Goal: Use online tool/utility: Utilize a website feature to perform a specific function

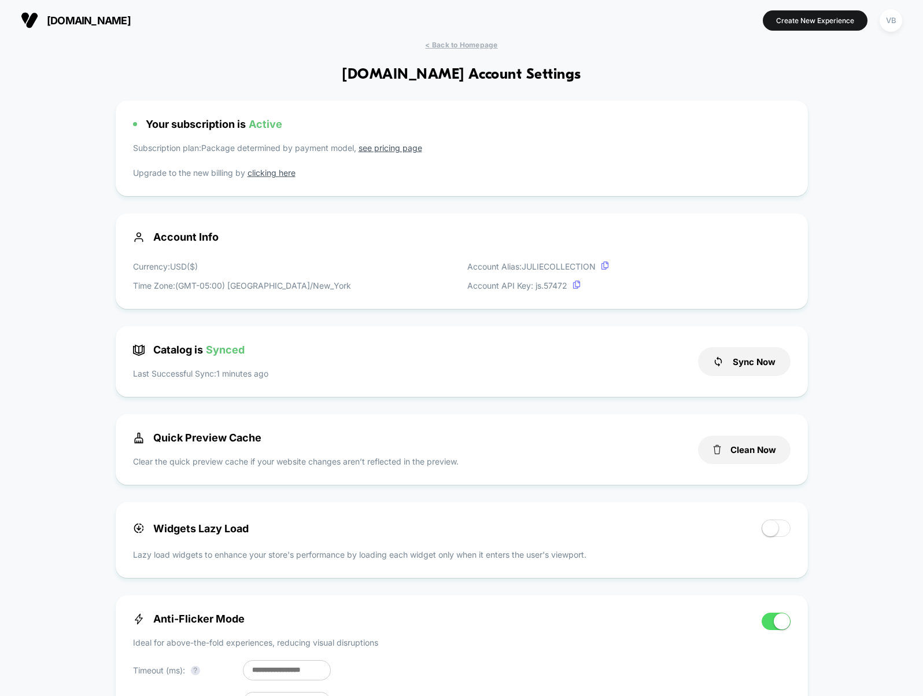
scroll to position [156, 0]
click at [886, 17] on div "VB" at bounding box center [891, 20] width 23 height 23
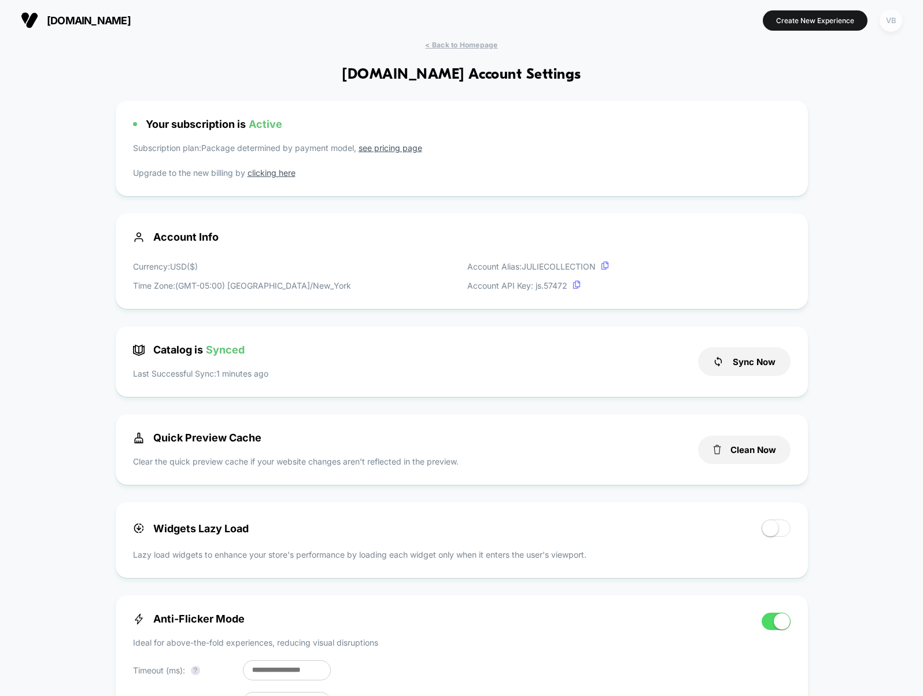
click at [886, 24] on div "VB" at bounding box center [891, 20] width 23 height 23
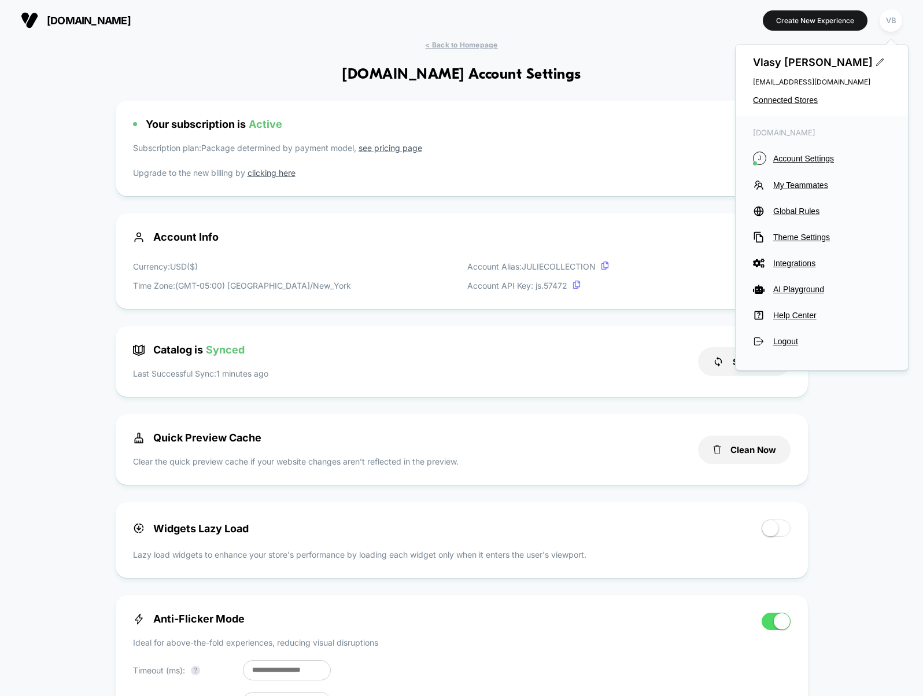
drag, startPoint x: 622, startPoint y: 67, endPoint x: 609, endPoint y: 72, distance: 14.5
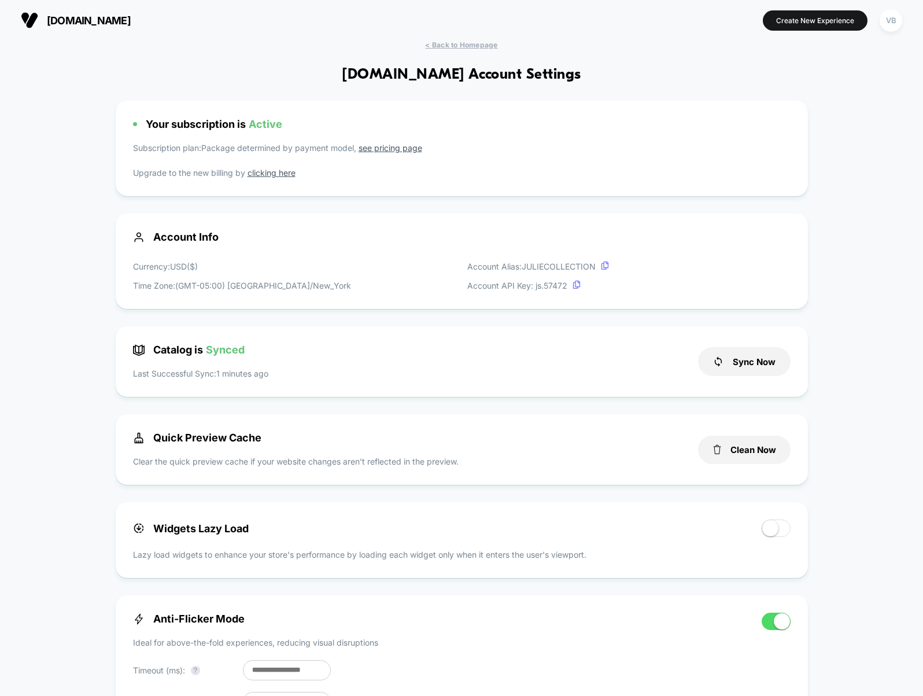
click at [104, 27] on button "julievos.com" at bounding box center [75, 20] width 117 height 19
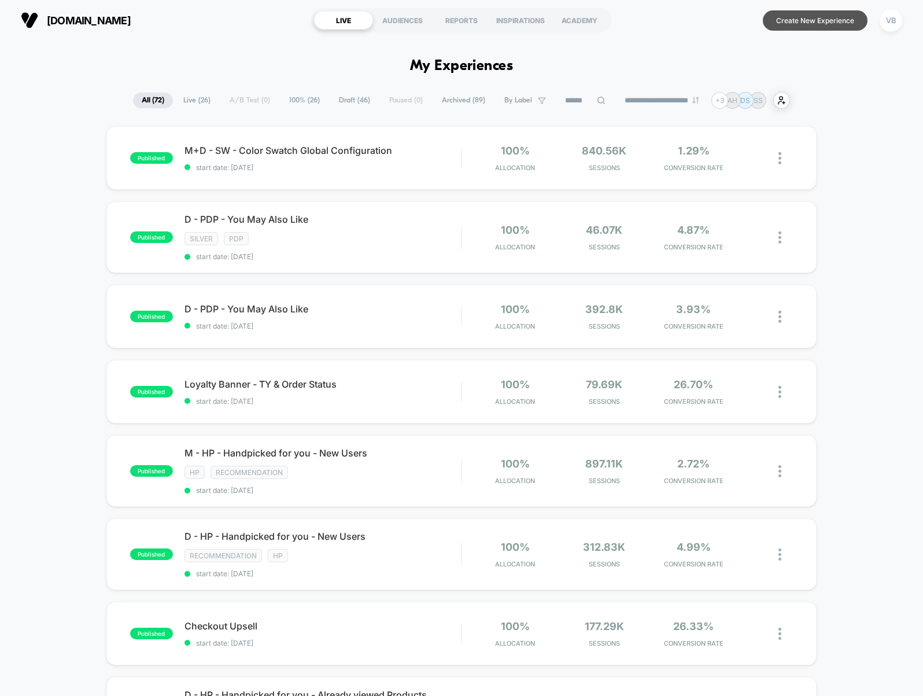
click at [839, 23] on button "Create New Experience" at bounding box center [815, 20] width 105 height 20
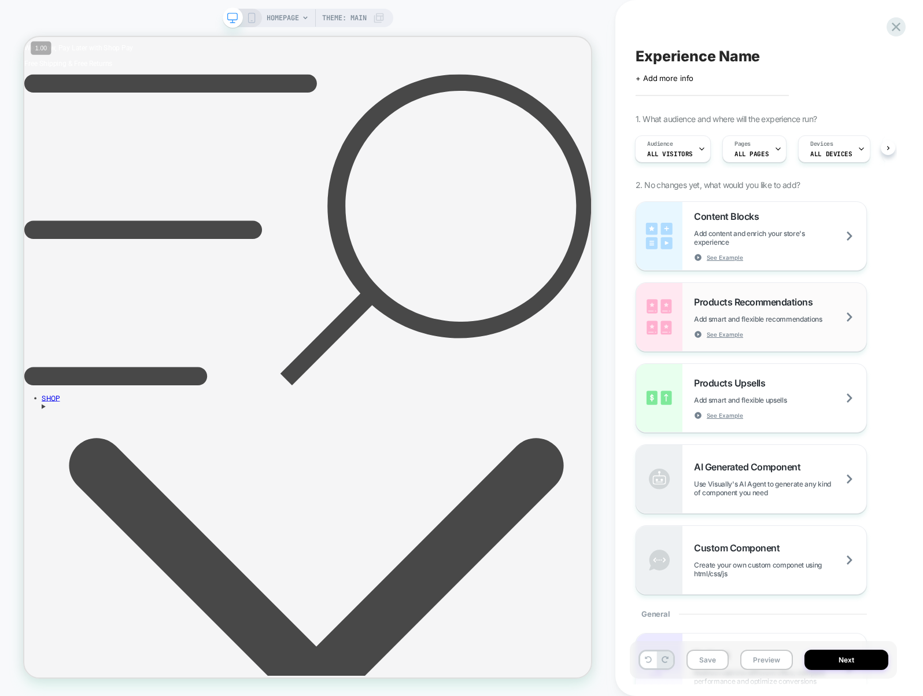
click at [791, 304] on span "Products Recommendations" at bounding box center [756, 302] width 124 height 12
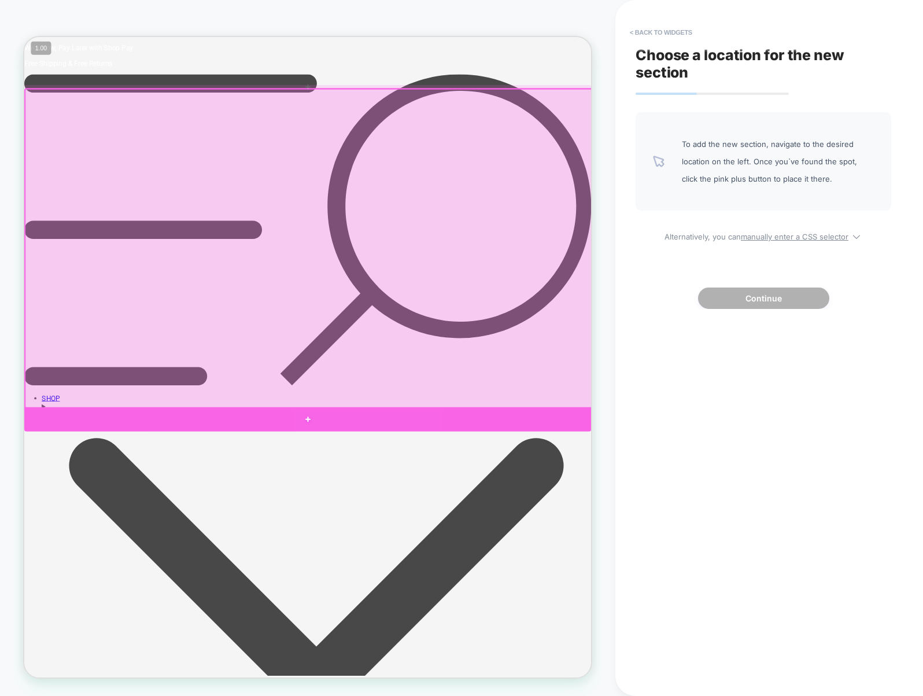
click at [609, 543] on div at bounding box center [402, 546] width 756 height 32
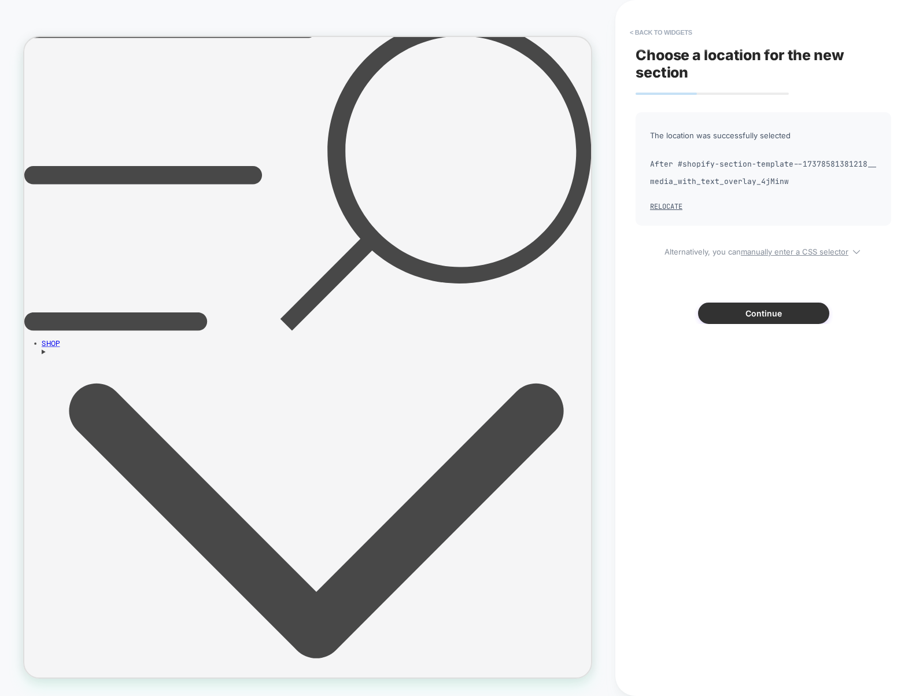
click at [754, 323] on button "Continue" at bounding box center [763, 313] width 131 height 21
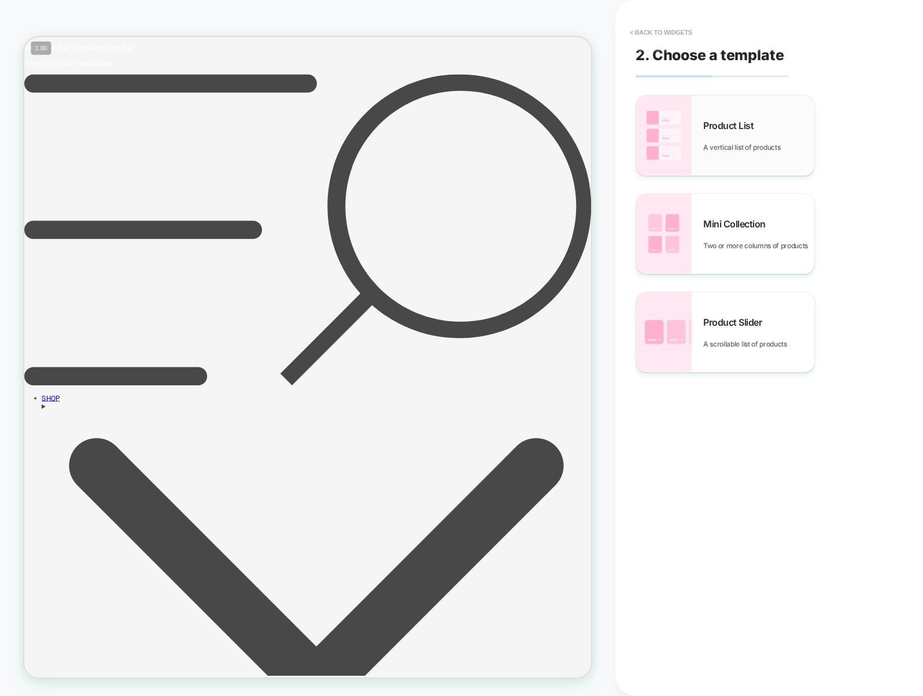
click at [751, 160] on div "Product List A vertical list of products" at bounding box center [725, 135] width 178 height 80
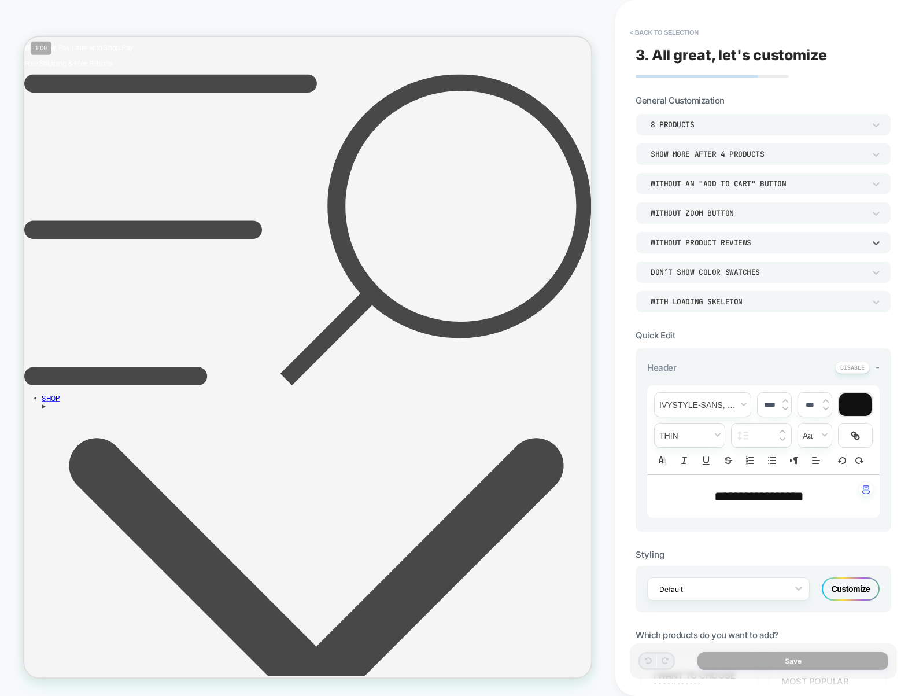
click at [736, 247] on div "Without Product Reviews" at bounding box center [758, 243] width 214 height 10
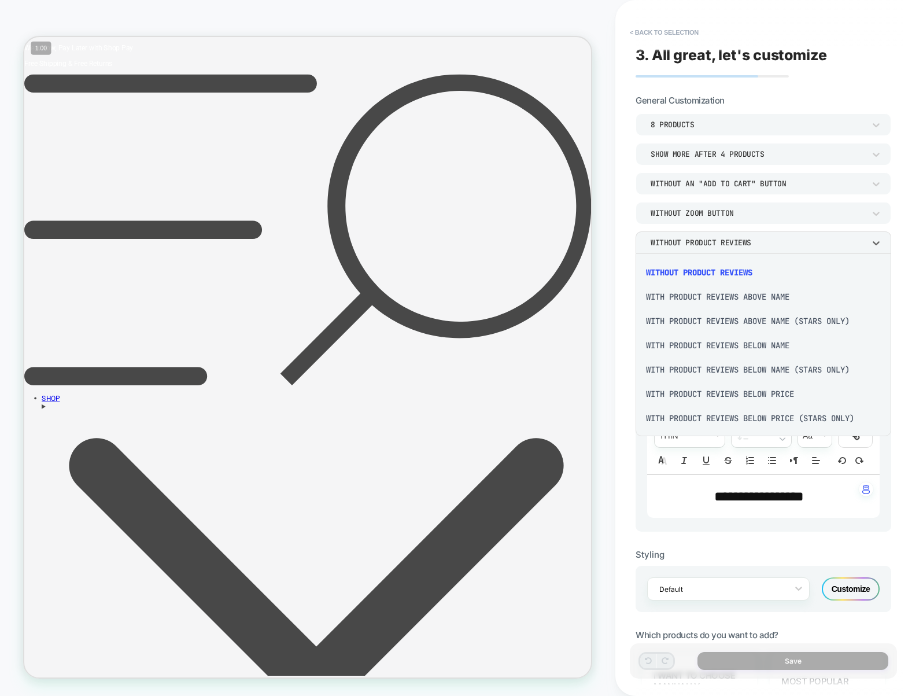
click at [736, 247] on div at bounding box center [461, 348] width 923 height 696
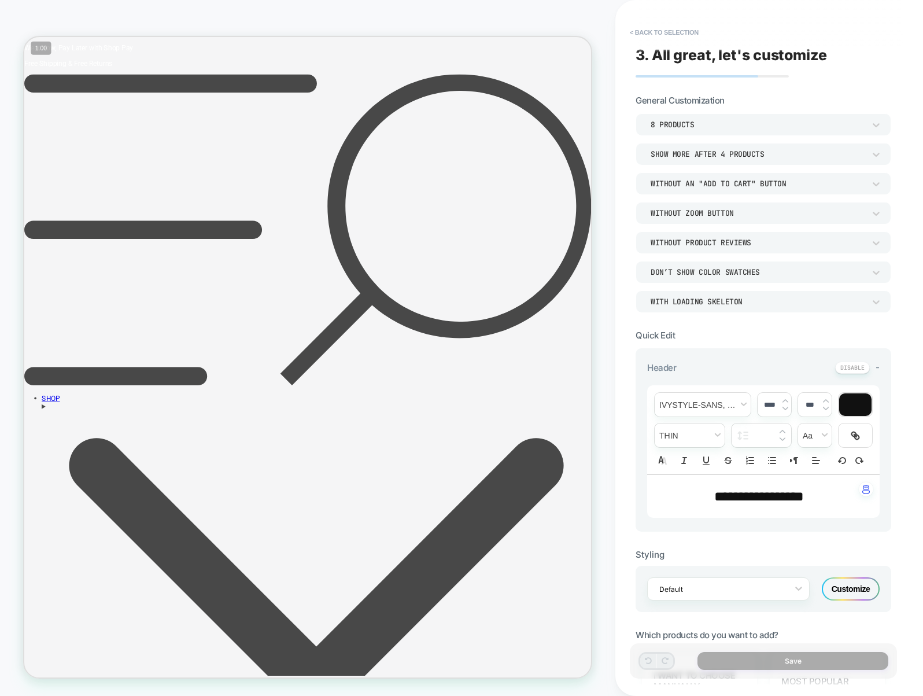
click at [736, 276] on div "DON’T SHOW COLOR SWATCHES" at bounding box center [758, 272] width 214 height 10
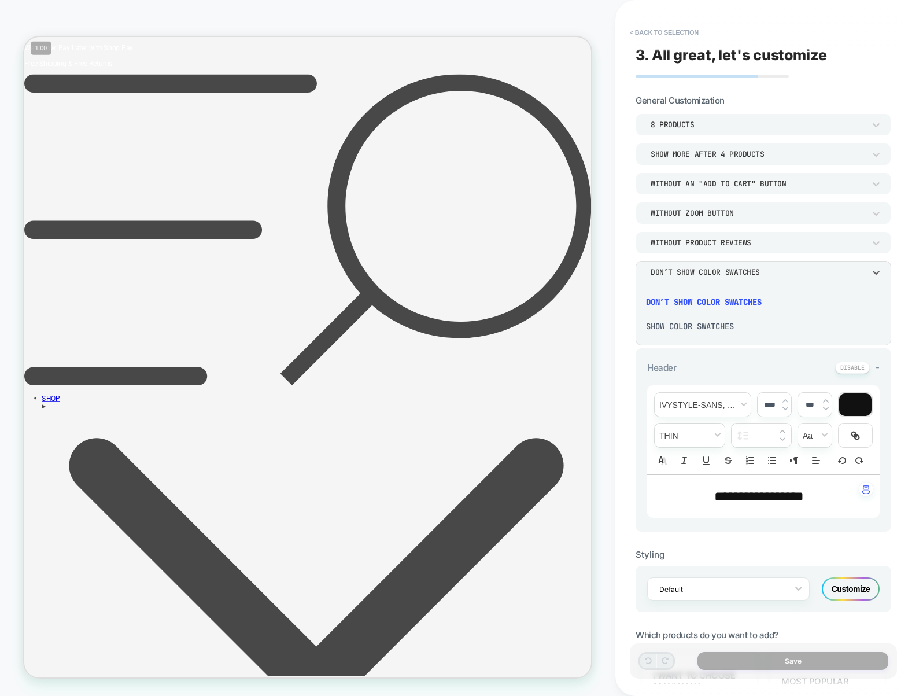
click at [735, 275] on div at bounding box center [461, 348] width 923 height 696
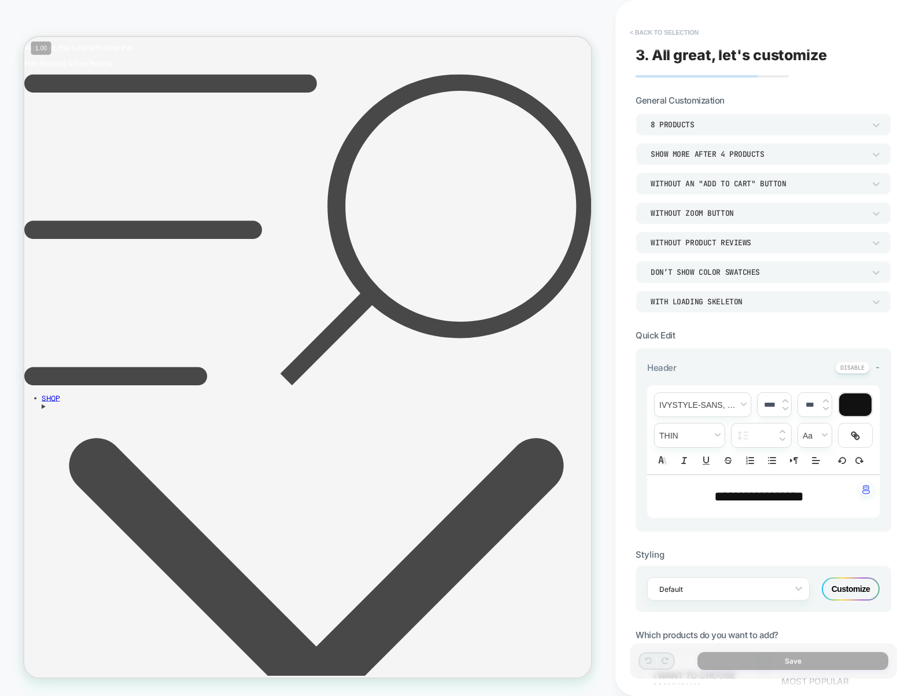
click at [691, 37] on button "< Back to selection" at bounding box center [664, 32] width 80 height 19
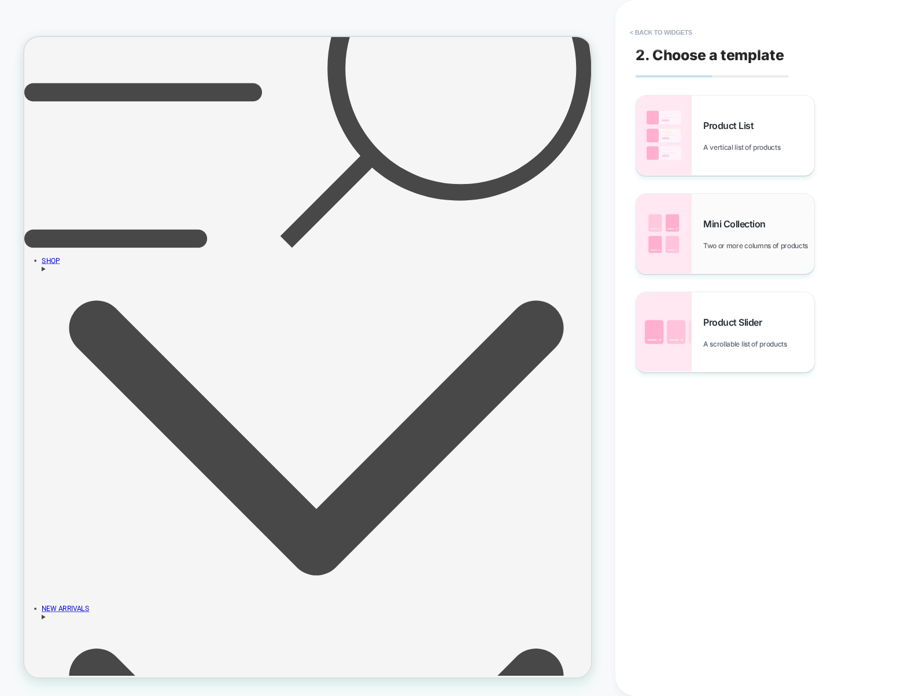
scroll to position [208, 0]
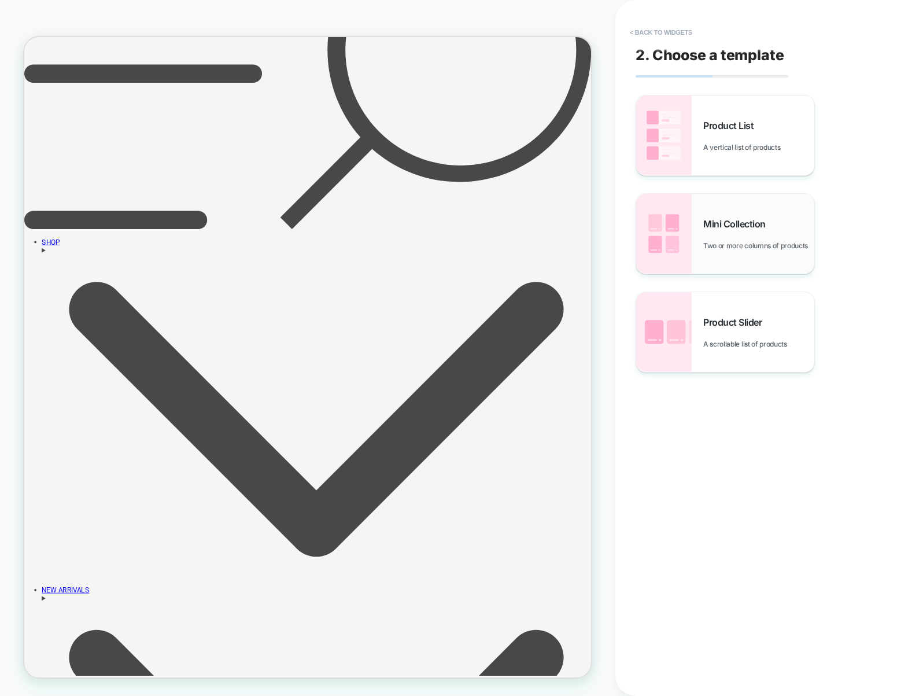
click at [732, 220] on span "Mini Collection" at bounding box center [737, 224] width 68 height 12
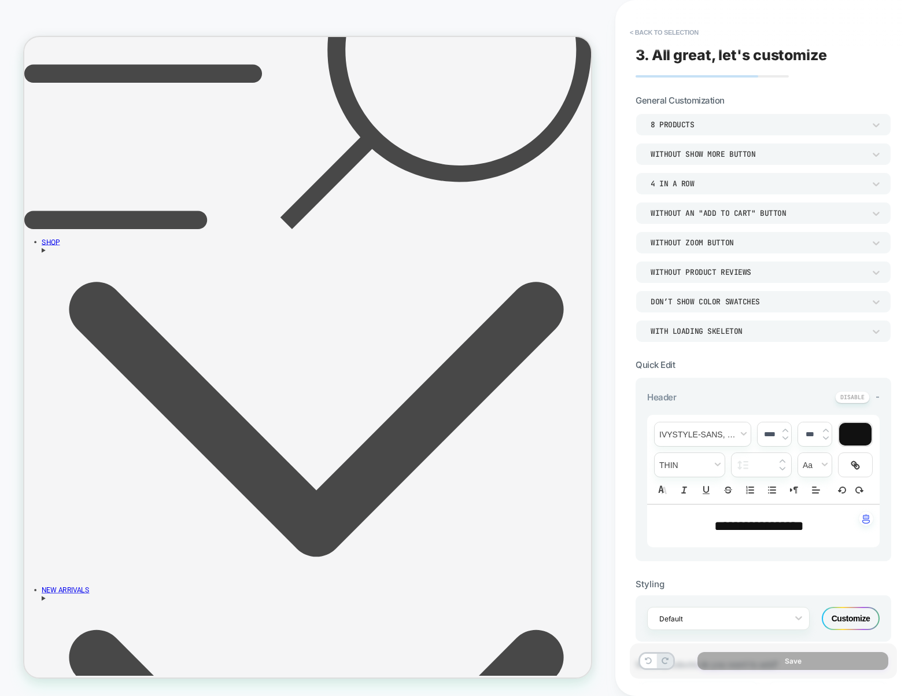
click at [723, 304] on div "DON’T SHOW COLOR SWATCHES" at bounding box center [758, 302] width 214 height 10
click at [705, 359] on div "SHOW COLOR SWATCHES" at bounding box center [763, 356] width 246 height 24
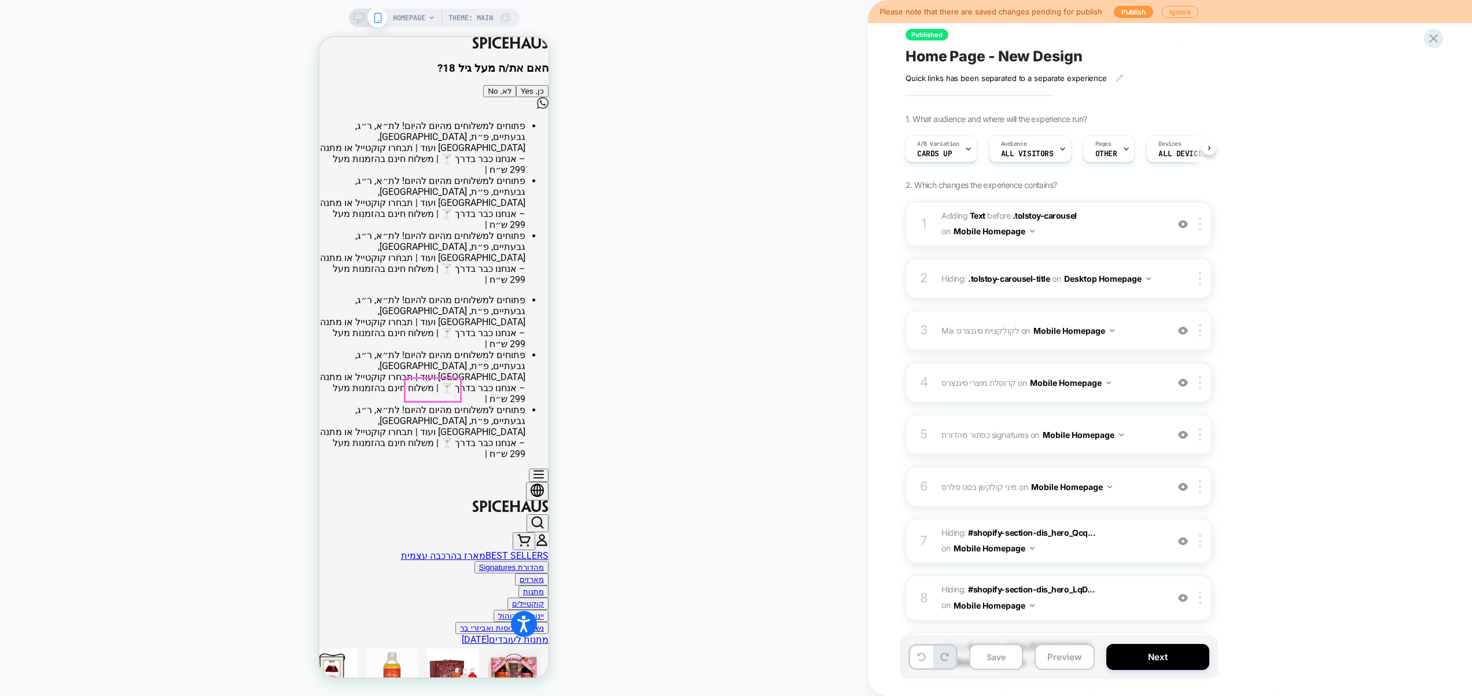
click at [483, 97] on button "לא, No" at bounding box center [499, 91] width 32 height 12
click at [522, 97] on button "חזרה" at bounding box center [535, 91] width 27 height 12
click at [516, 97] on button "כן, Yes" at bounding box center [532, 91] width 32 height 12
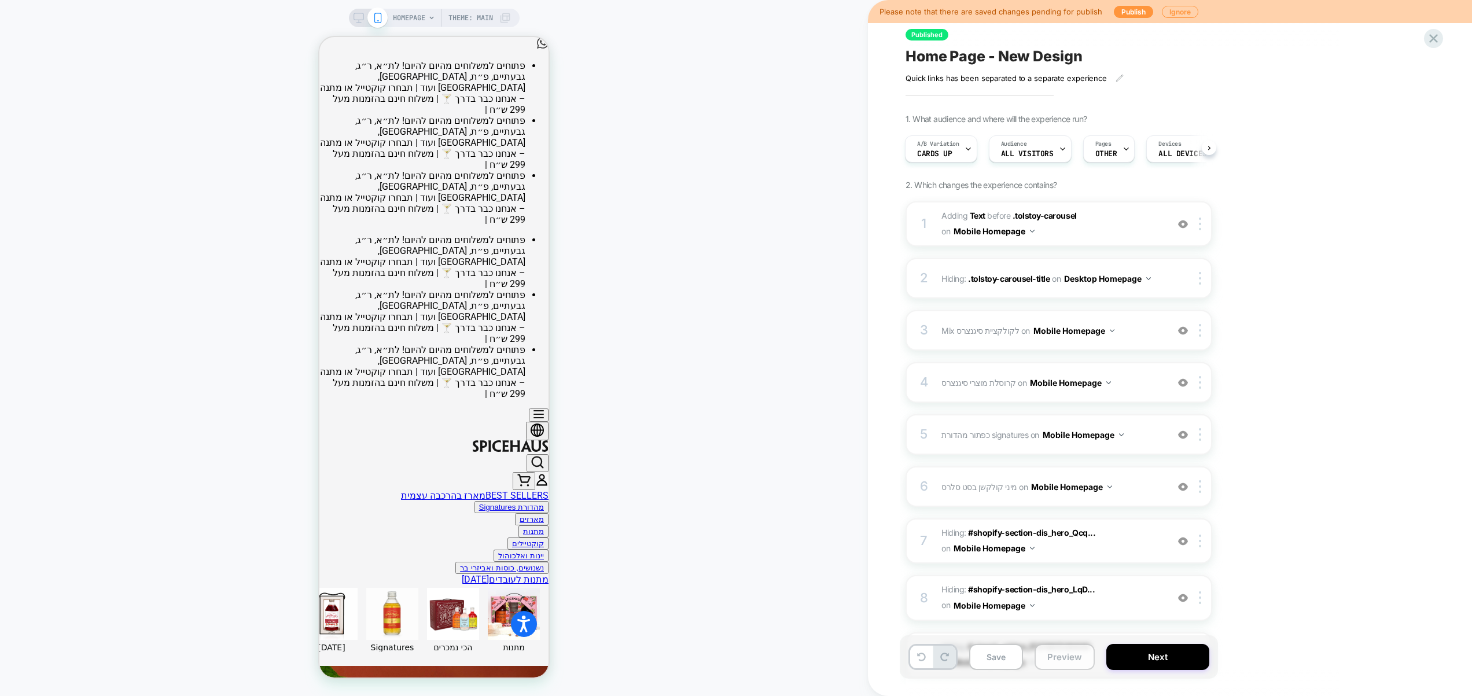
click at [1070, 666] on button "Preview" at bounding box center [1064, 657] width 60 height 26
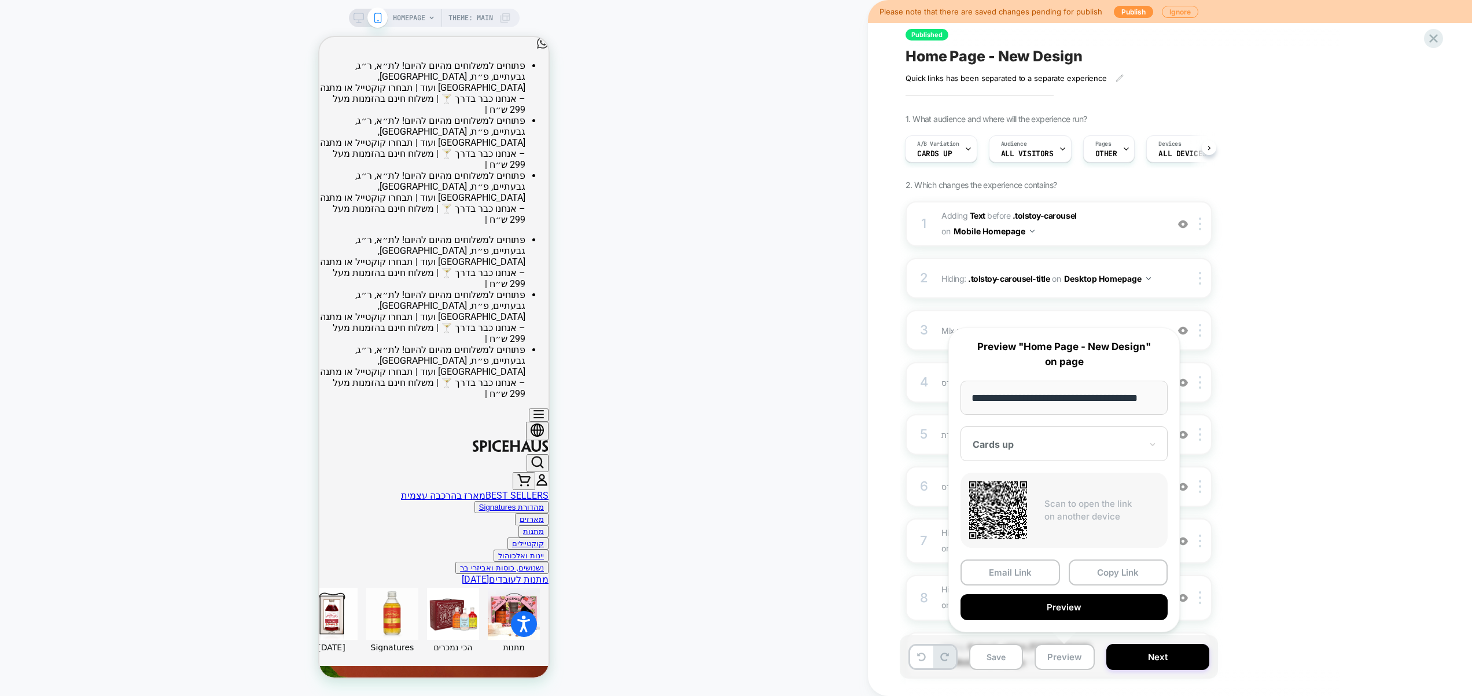
click at [594, 528] on div "HOMEPAGE Theme: MAIN" at bounding box center [434, 348] width 868 height 673
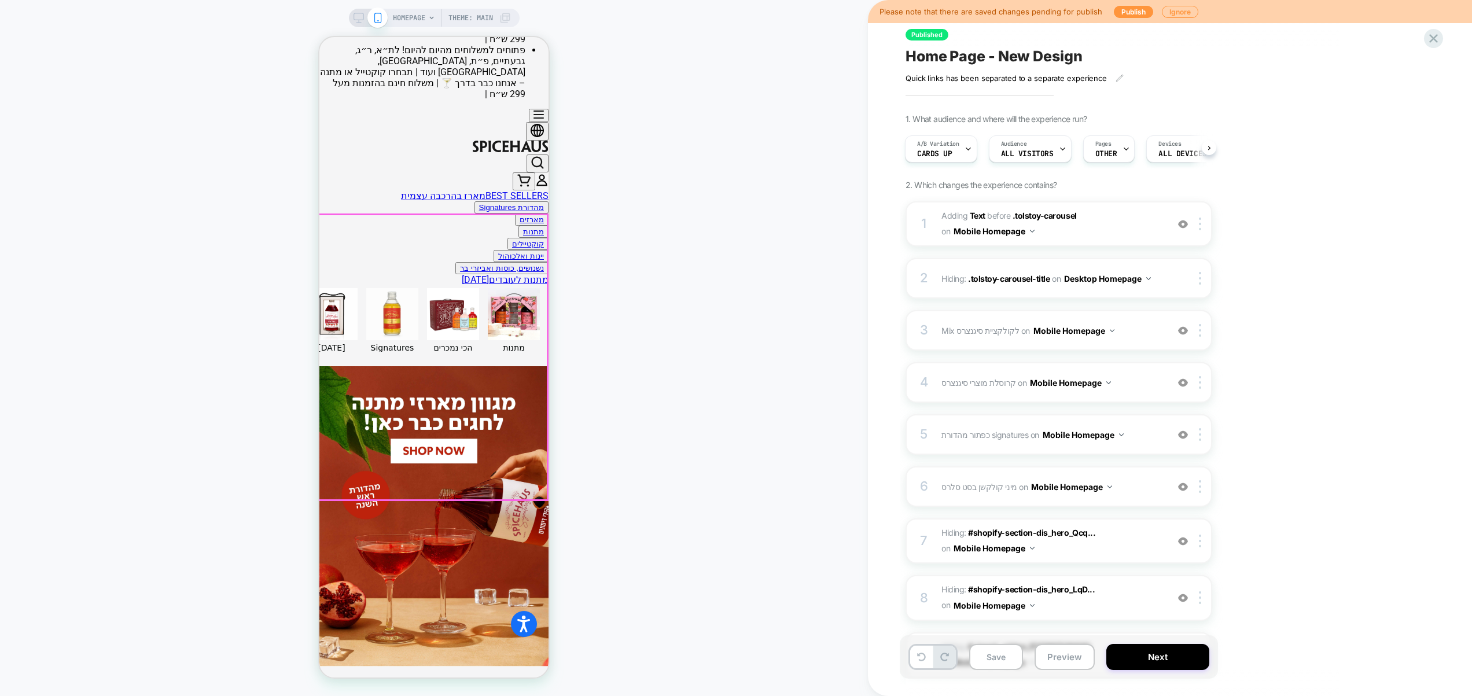
scroll to position [314, 0]
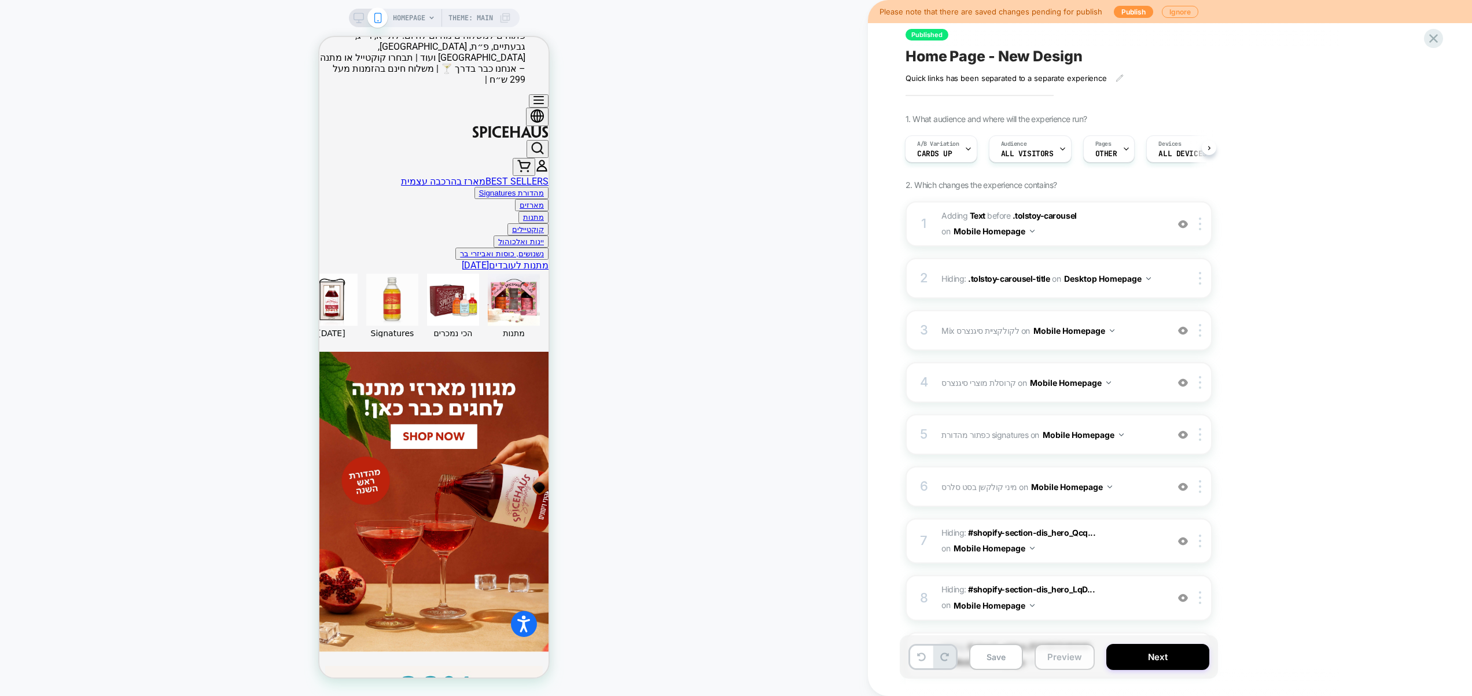
click at [1068, 659] on button "Preview" at bounding box center [1064, 657] width 60 height 26
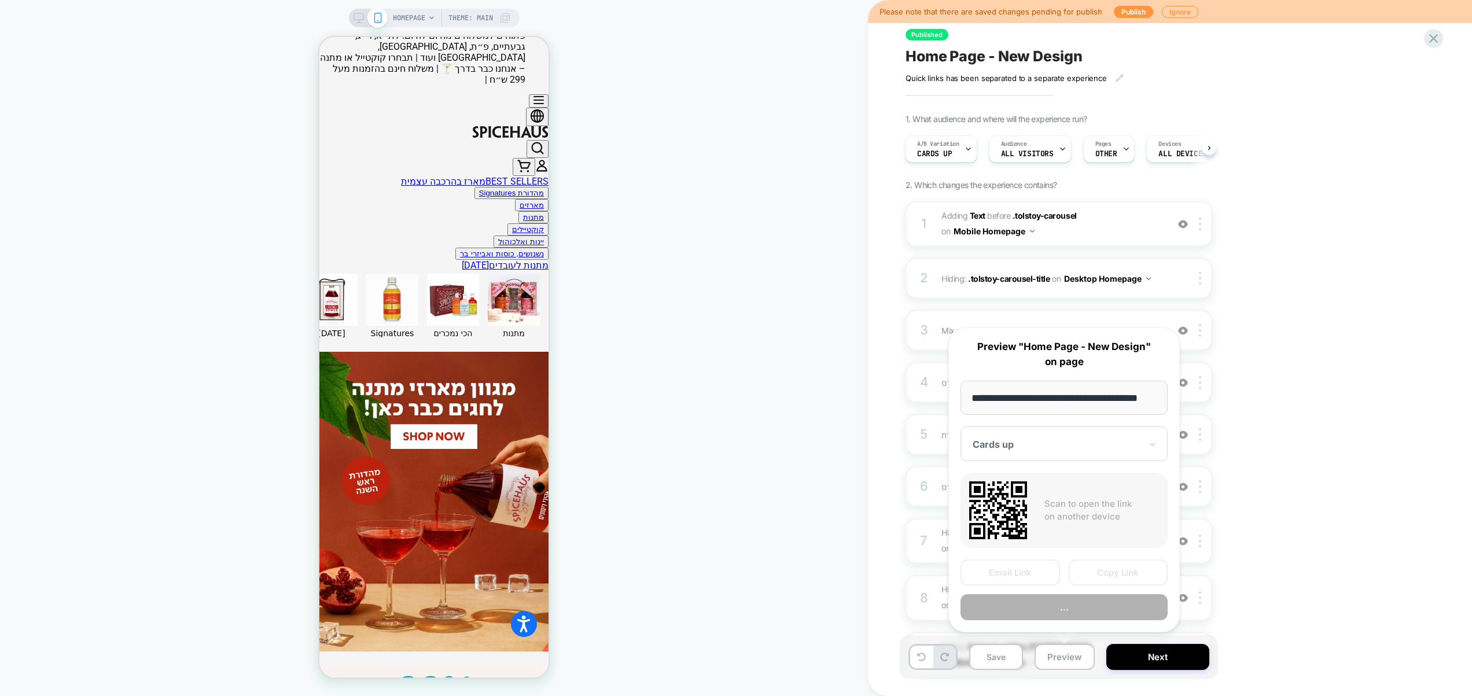
scroll to position [0, 0]
click at [1436, 479] on div "Please note that there are saved changes pending for publish Publish Ignore Pub…" at bounding box center [1170, 348] width 604 height 696
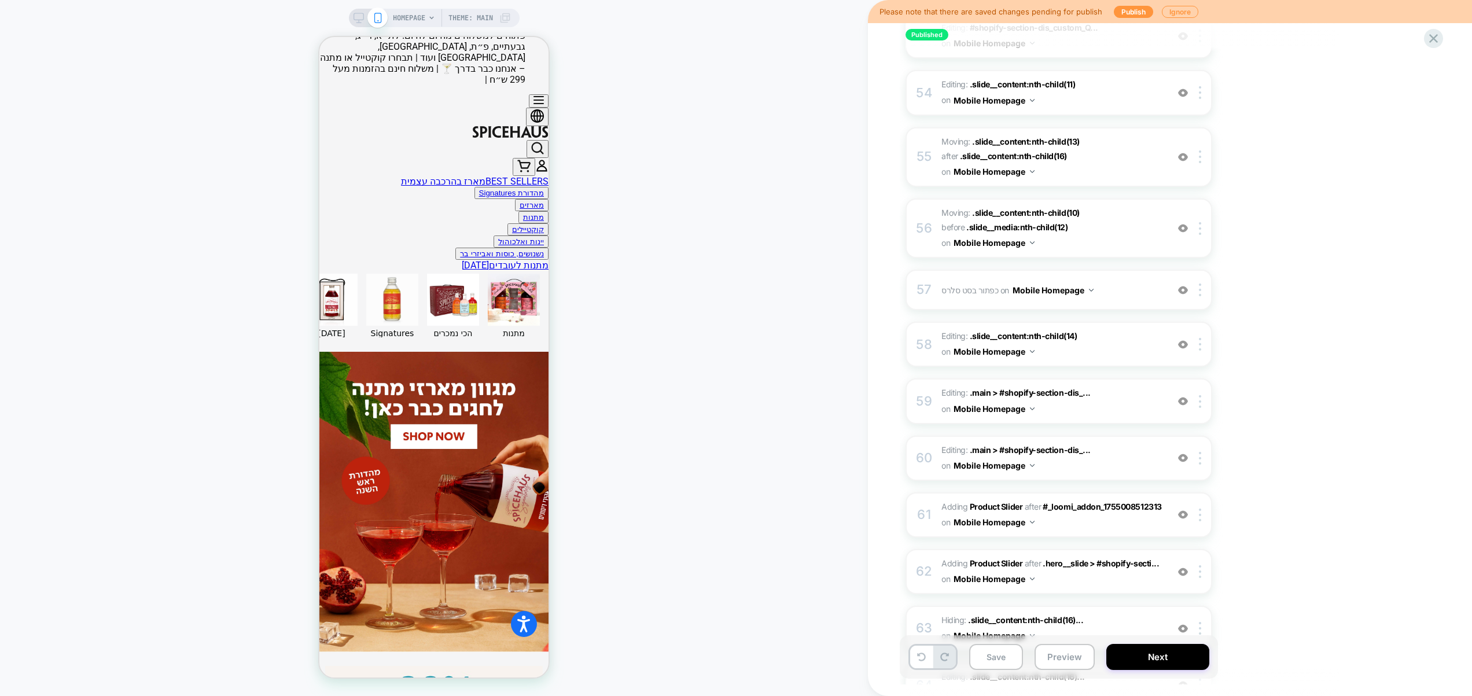
scroll to position [3363, 0]
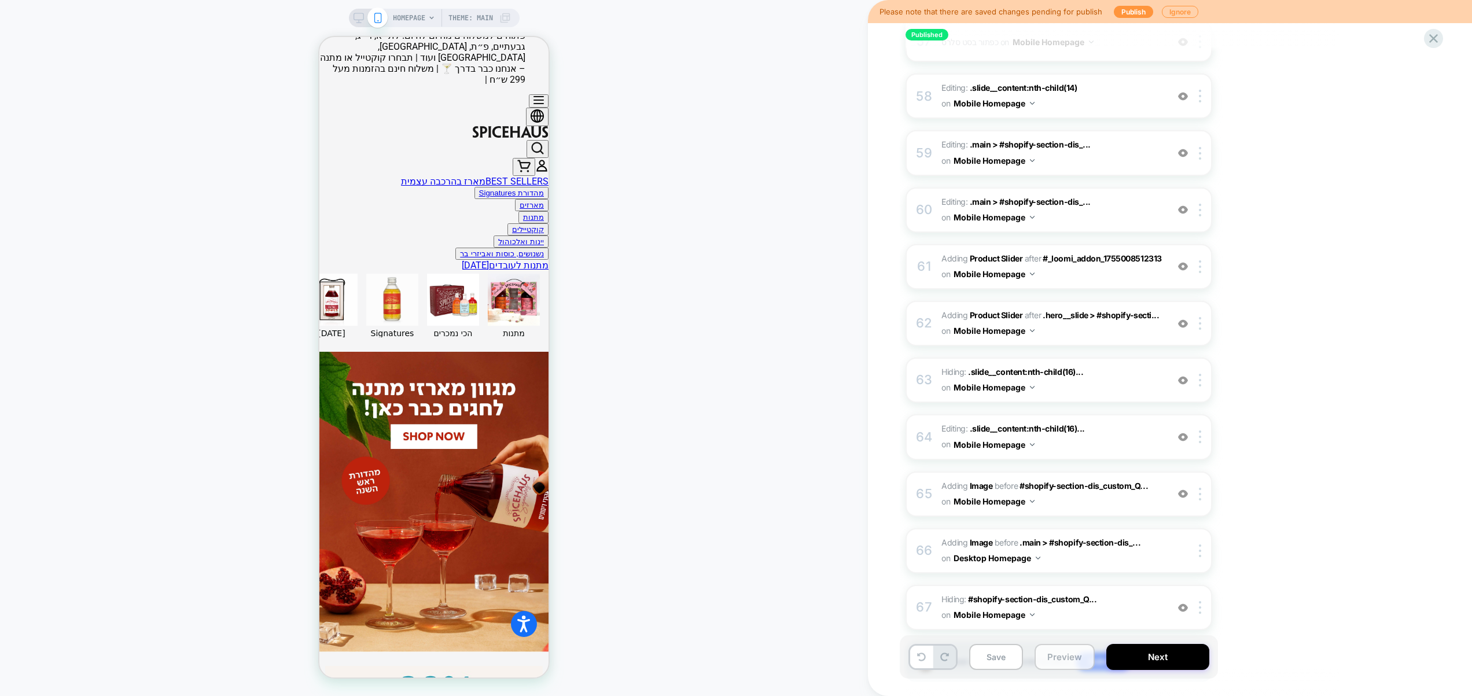
click at [1068, 660] on button "Preview" at bounding box center [1064, 657] width 60 height 26
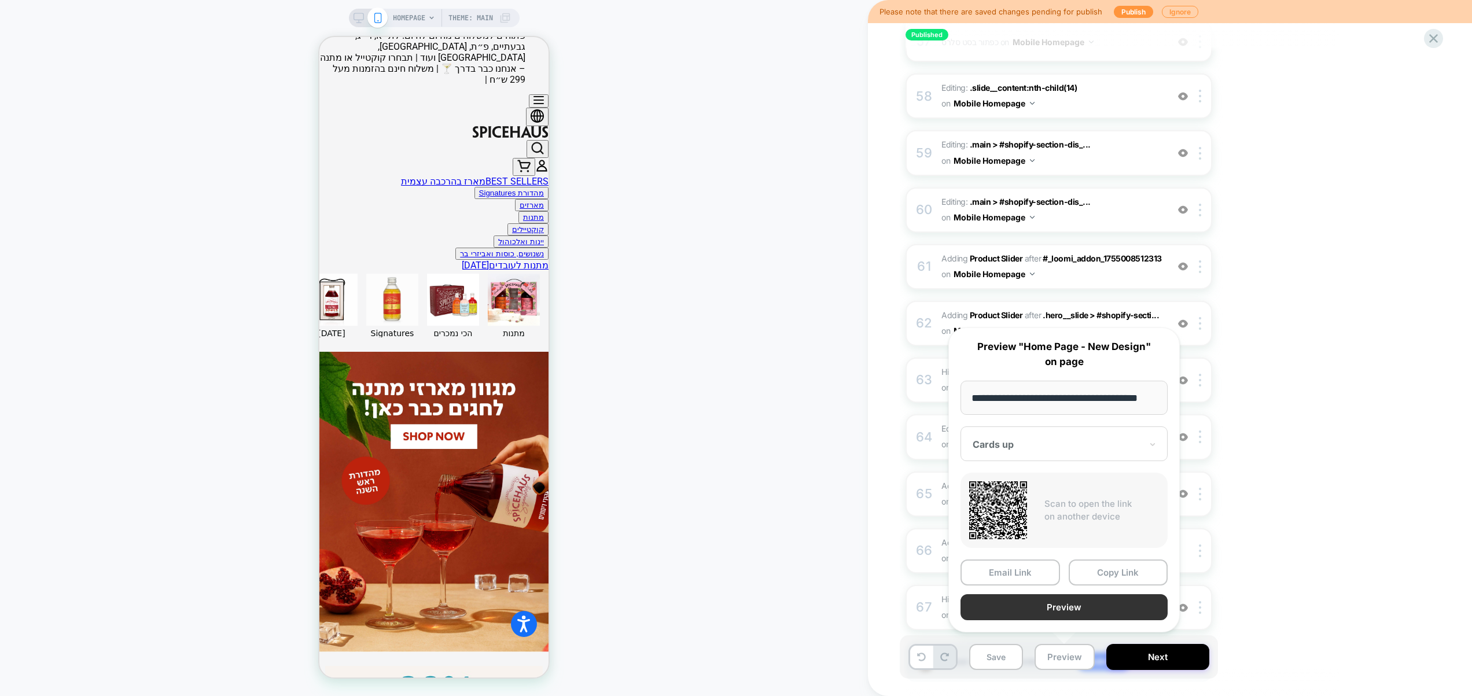
scroll to position [0, 0]
click at [1060, 614] on button "Preview" at bounding box center [1063, 607] width 207 height 26
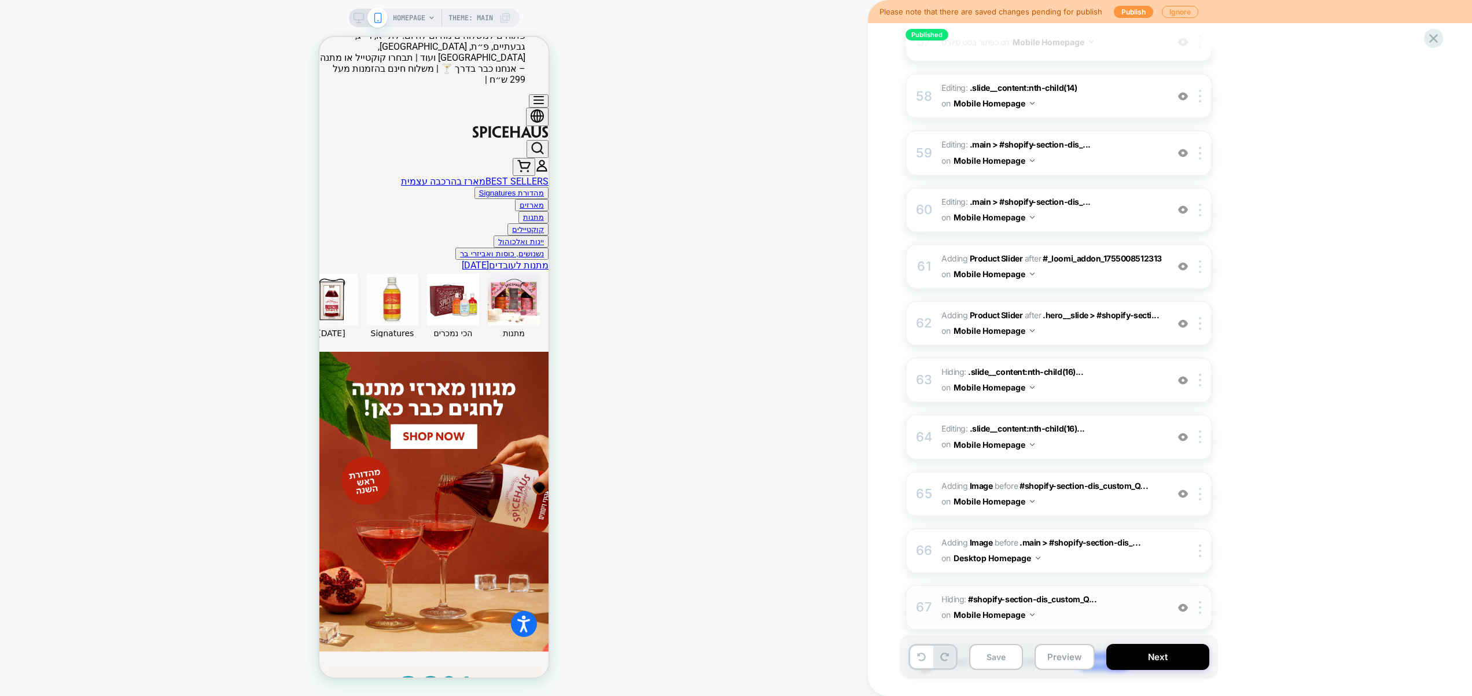
click at [1127, 592] on span "Hiding : #shopify-section-dis_custom_Q... #shopify-section-dis_custom_QcC7ix on…" at bounding box center [1051, 607] width 220 height 31
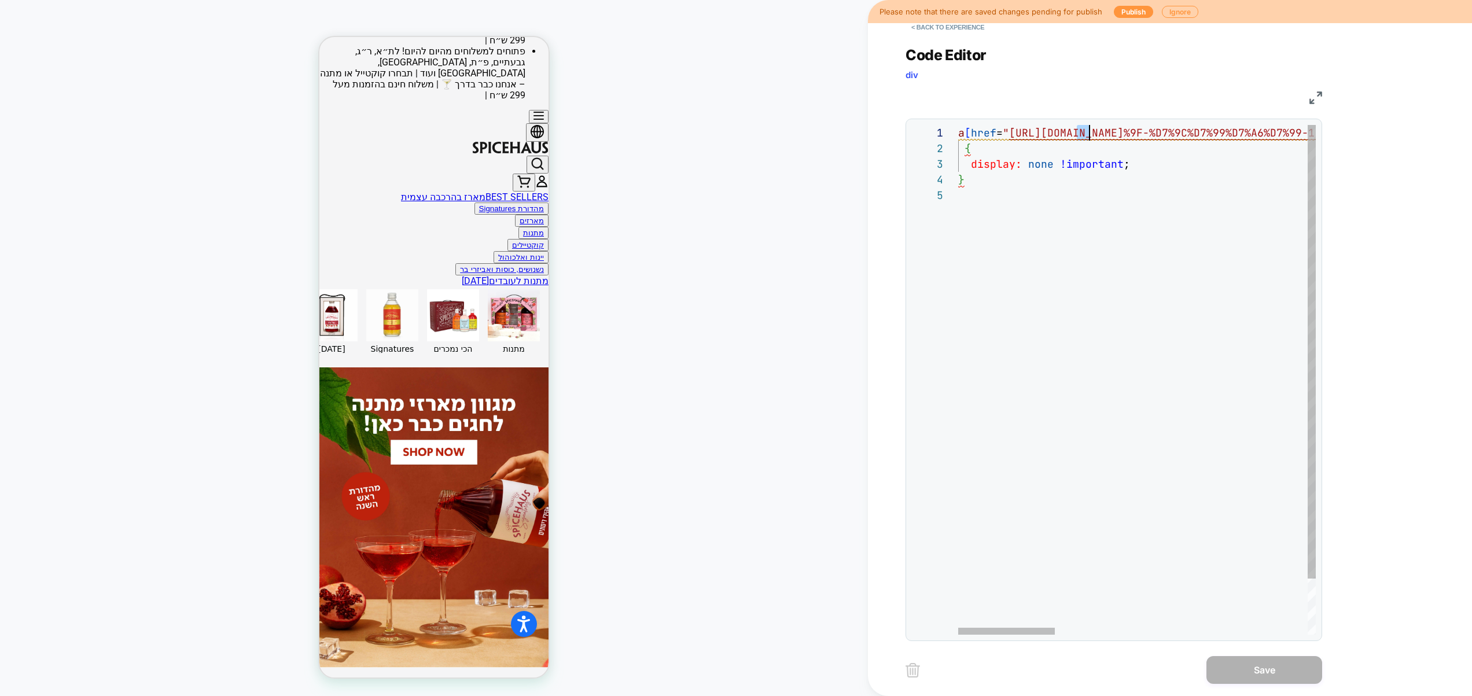
scroll to position [0, 1255]
drag, startPoint x: 1079, startPoint y: 137, endPoint x: 789, endPoint y: 139, distance: 289.8
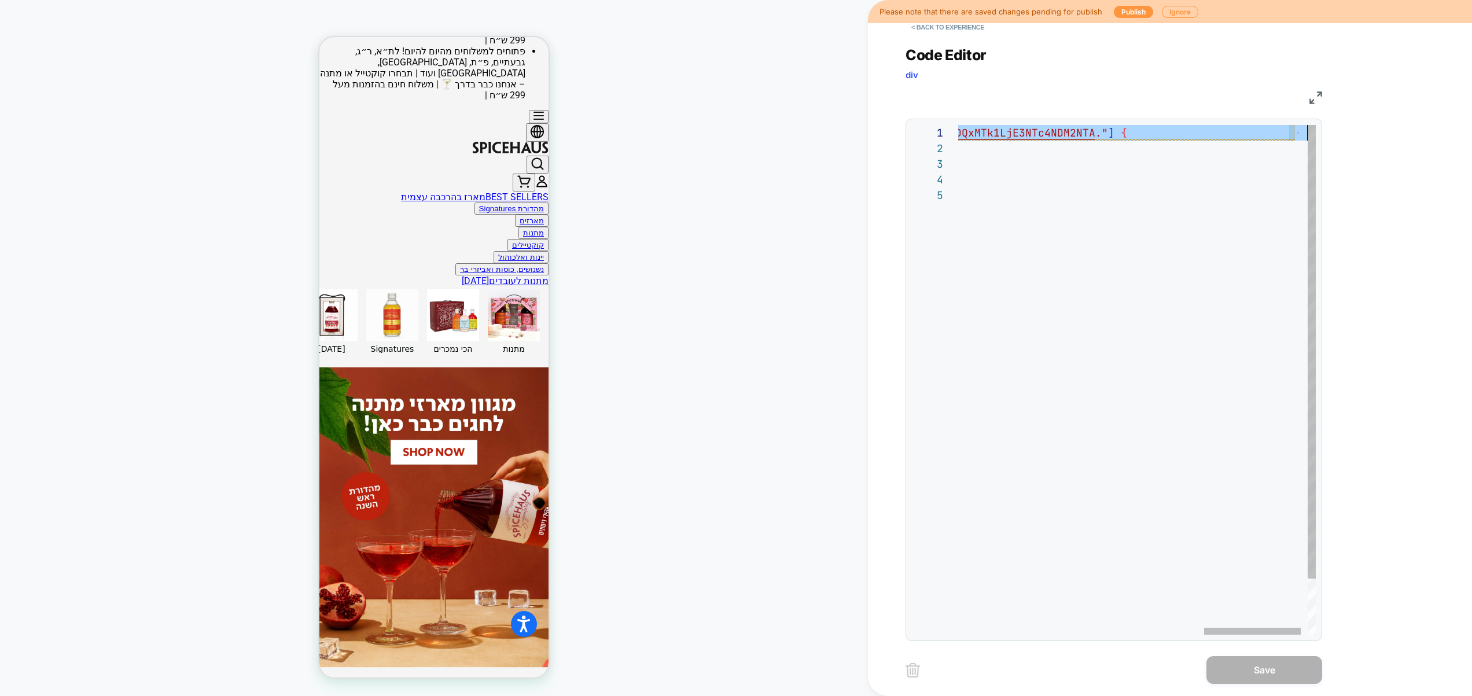
scroll to position [0, 1255]
drag, startPoint x: 1108, startPoint y: 132, endPoint x: 1322, endPoint y: 128, distance: 214.1
click at [1322, 128] on div "a [ href = " [URL][DOMAIN_NAME] %9F-%D7%9C%D7%99%D7%A6%D7%99-1?sort_by=manual&_…" at bounding box center [695, 411] width 1289 height 572
click at [1310, 135] on div at bounding box center [1311, 352] width 8 height 454
click at [1294, 133] on div "a [ href = " [URL][DOMAIN_NAME] %9F-%D7%9C%D7%99%D7%A6%D7%99-1?sort_by=manual&_…" at bounding box center [695, 411] width 1289 height 572
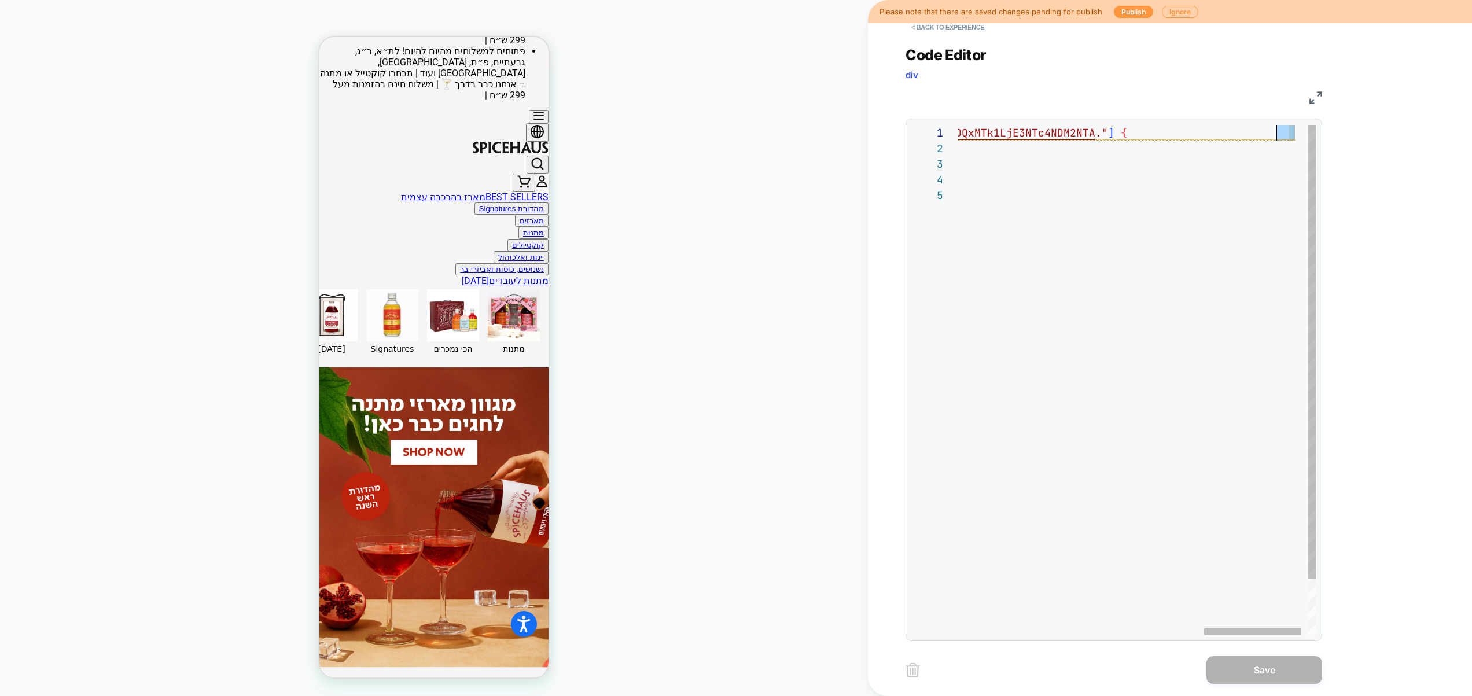
scroll to position [0, 0]
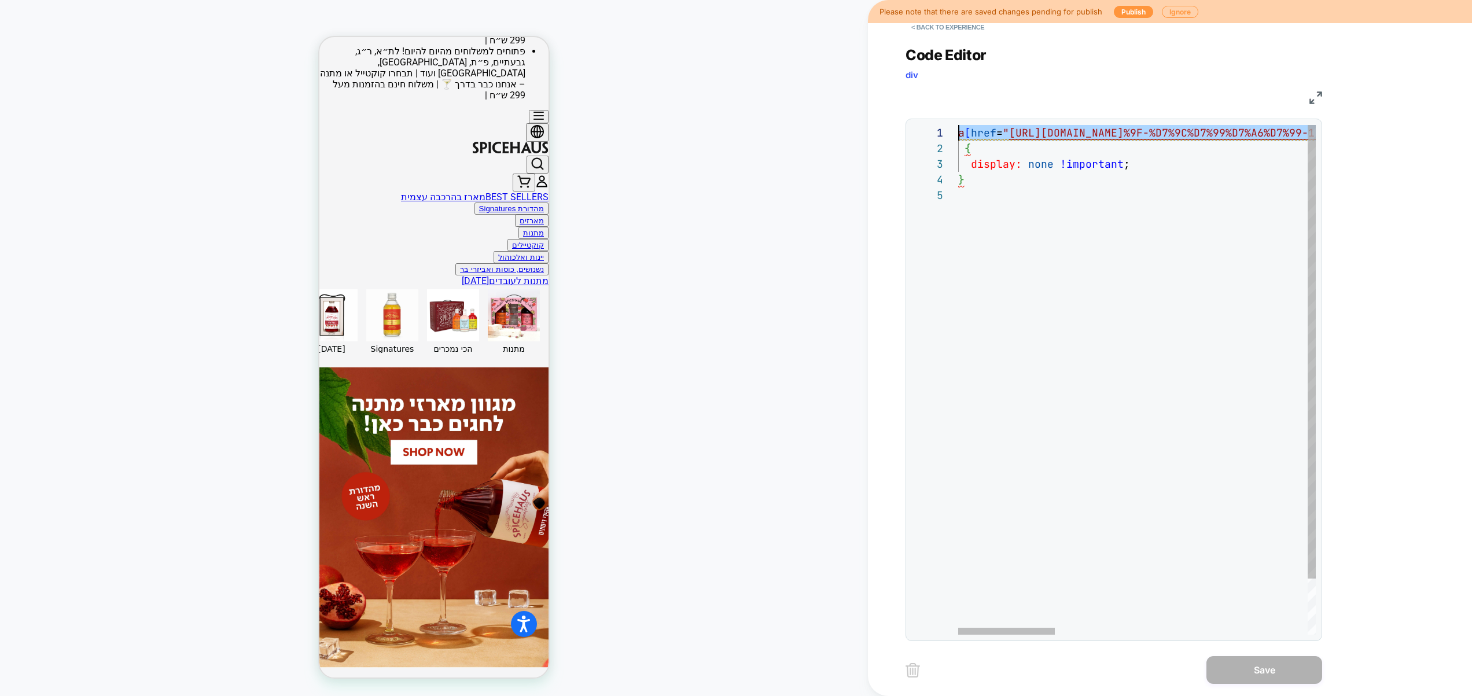
drag, startPoint x: 1297, startPoint y: 133, endPoint x: 809, endPoint y: 135, distance: 488.2
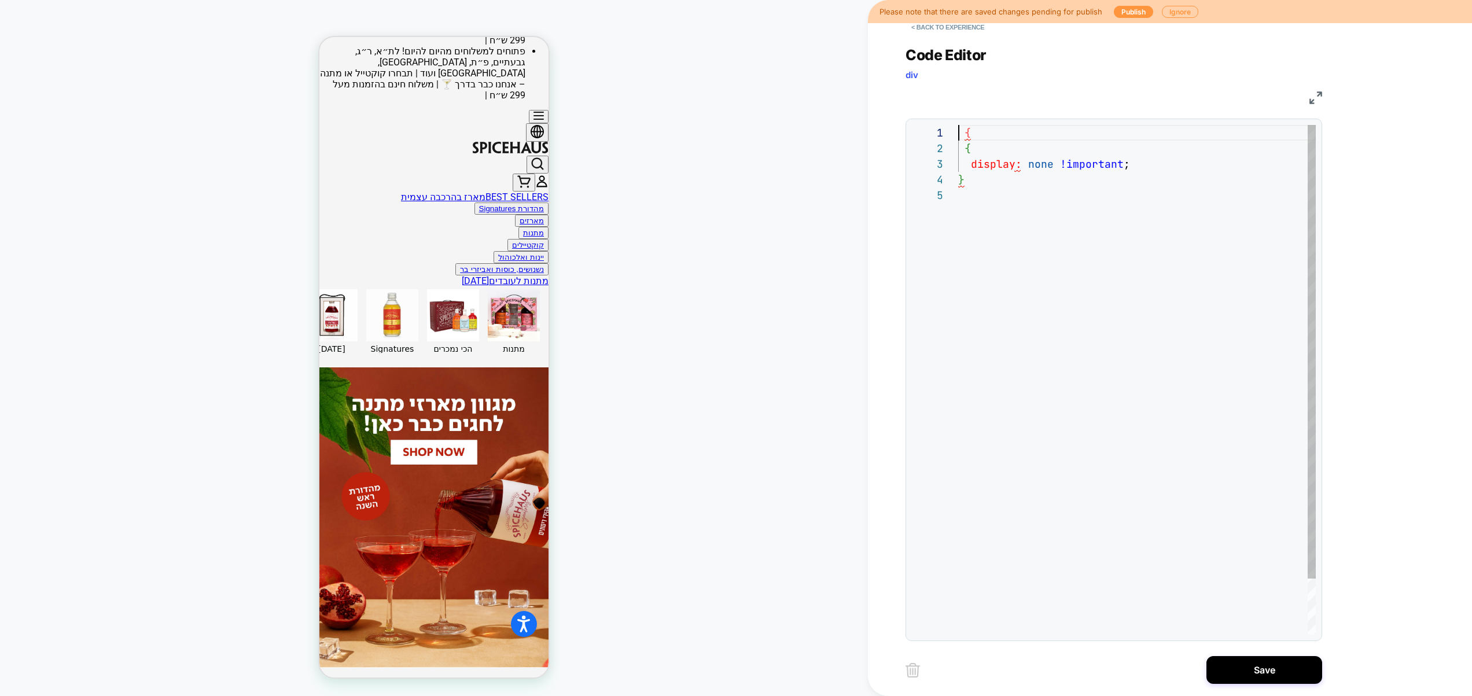
click at [987, 132] on div "{ { display: none !important ; }" at bounding box center [1137, 411] width 358 height 572
click at [978, 128] on div "{ display: none !important ; }" at bounding box center [1137, 411] width 358 height 572
type textarea "**********"
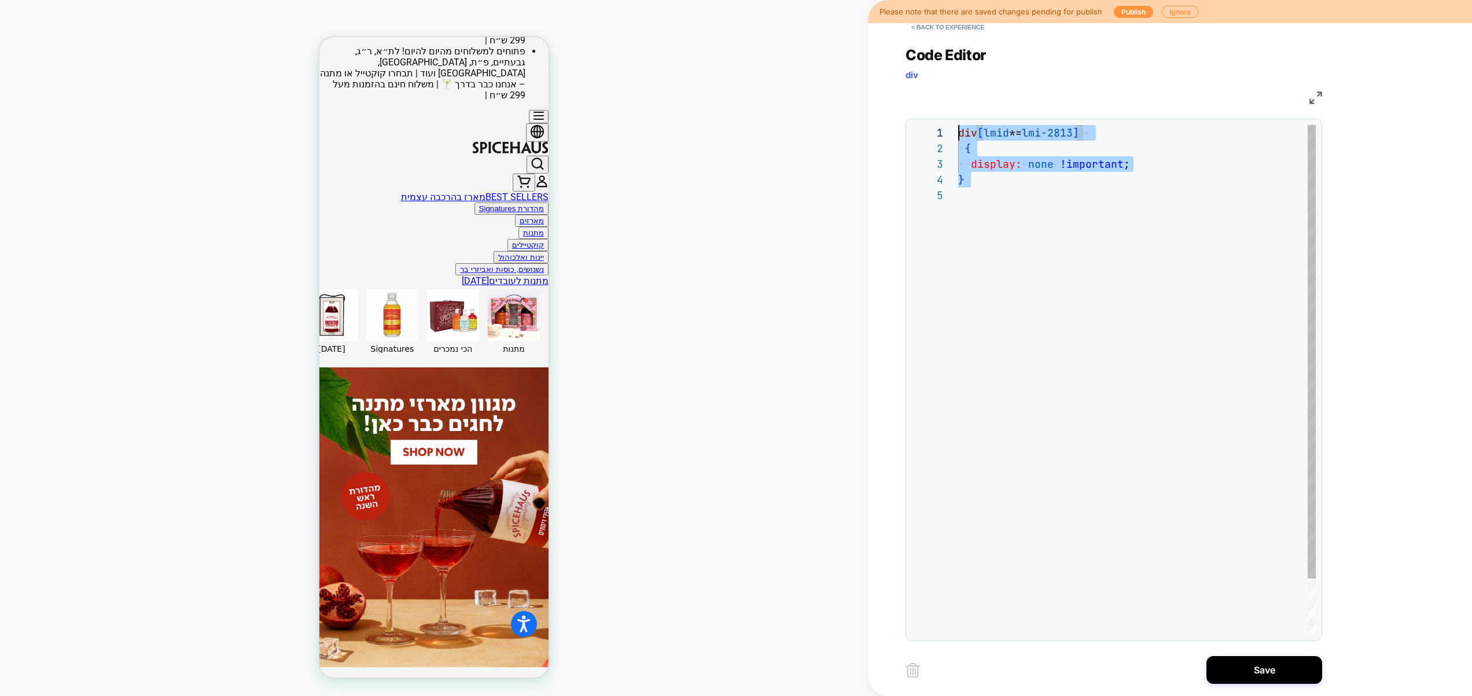
drag, startPoint x: 955, startPoint y: 170, endPoint x: 872, endPoint y: 90, distance: 115.8
click at [958, 125] on div "div [ lmid *= lmi-2813 ] { display: none !important ; }" at bounding box center [1137, 411] width 358 height 572
click at [1251, 676] on button "Save" at bounding box center [1264, 670] width 116 height 28
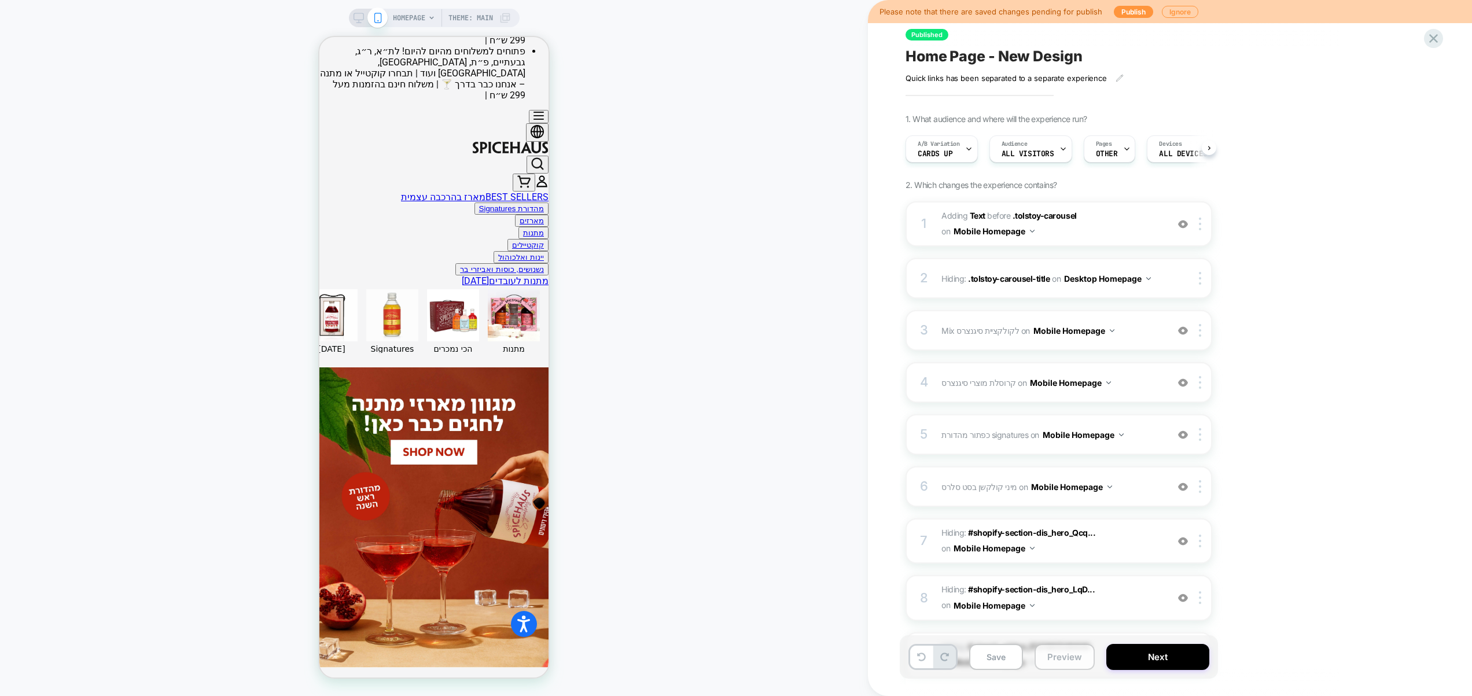
click at [1080, 658] on button "Preview" at bounding box center [1064, 657] width 60 height 26
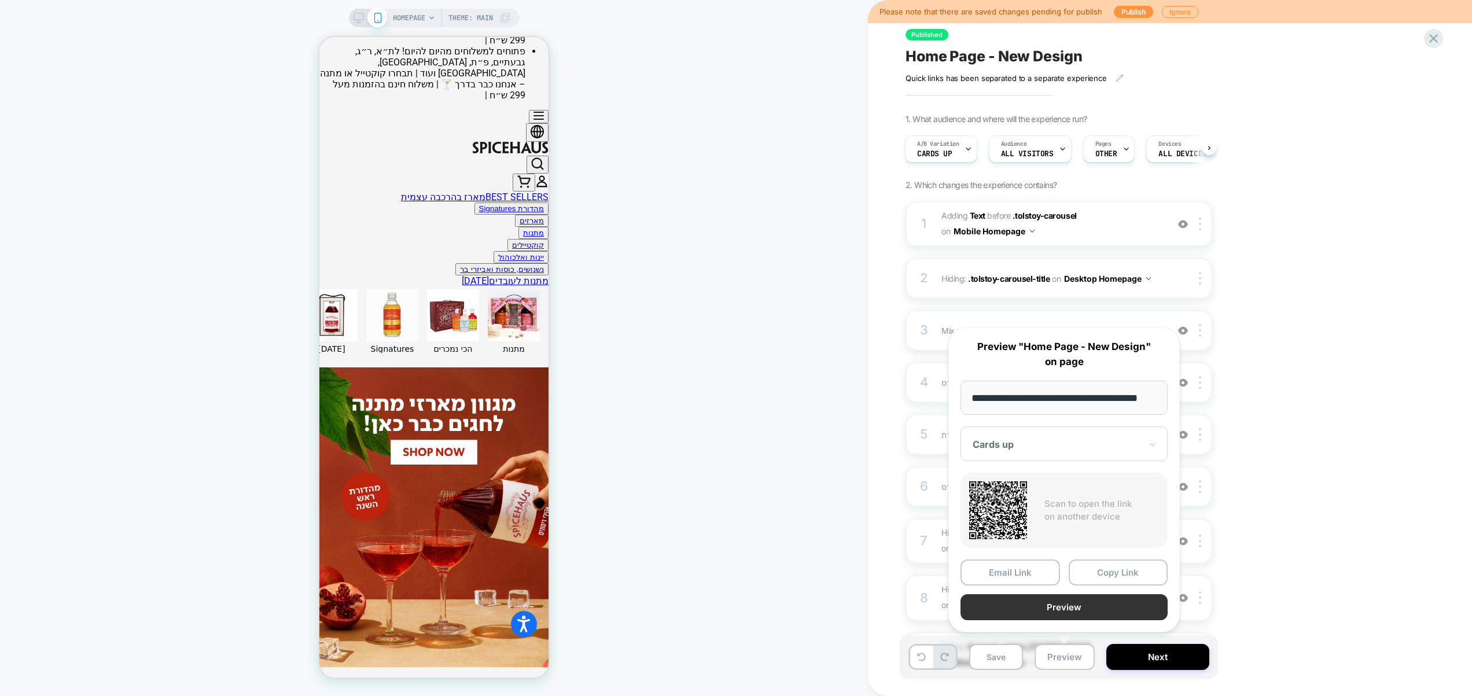
click at [1052, 607] on button "Preview" at bounding box center [1063, 607] width 207 height 26
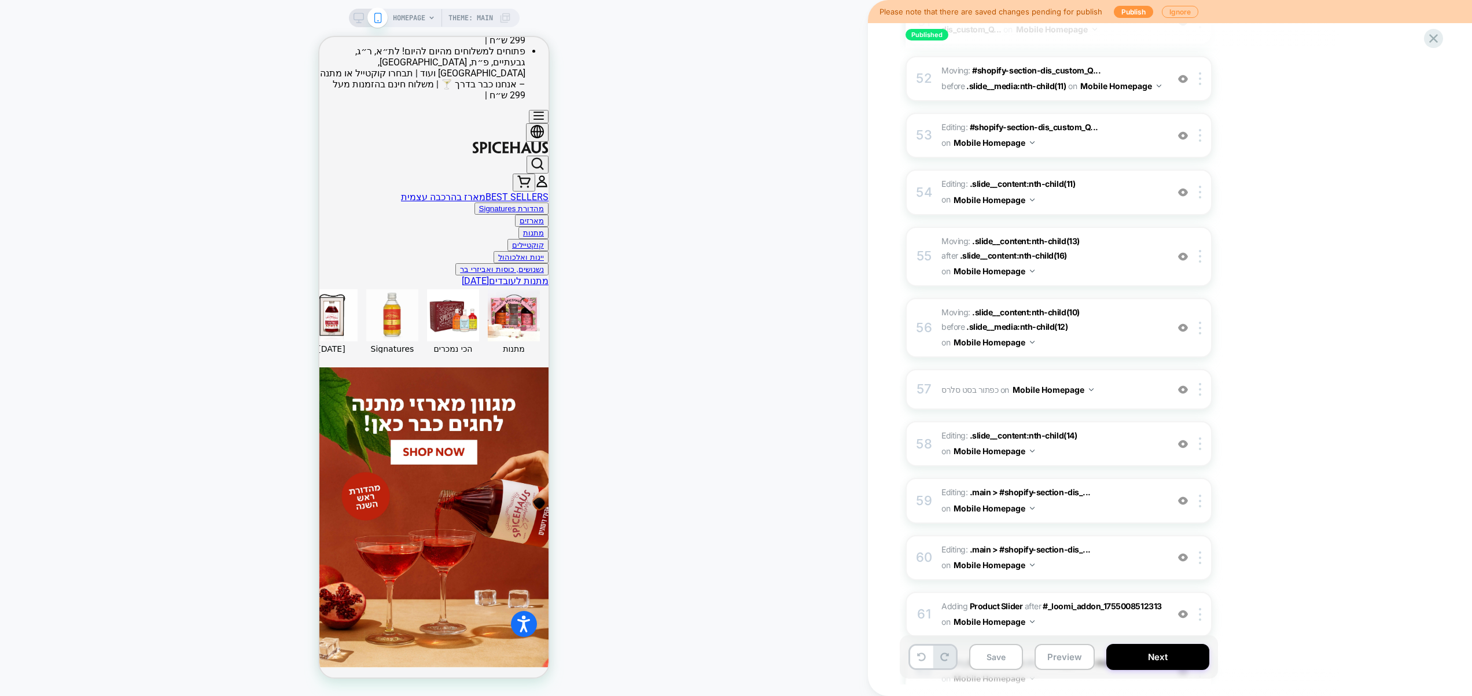
scroll to position [3363, 0]
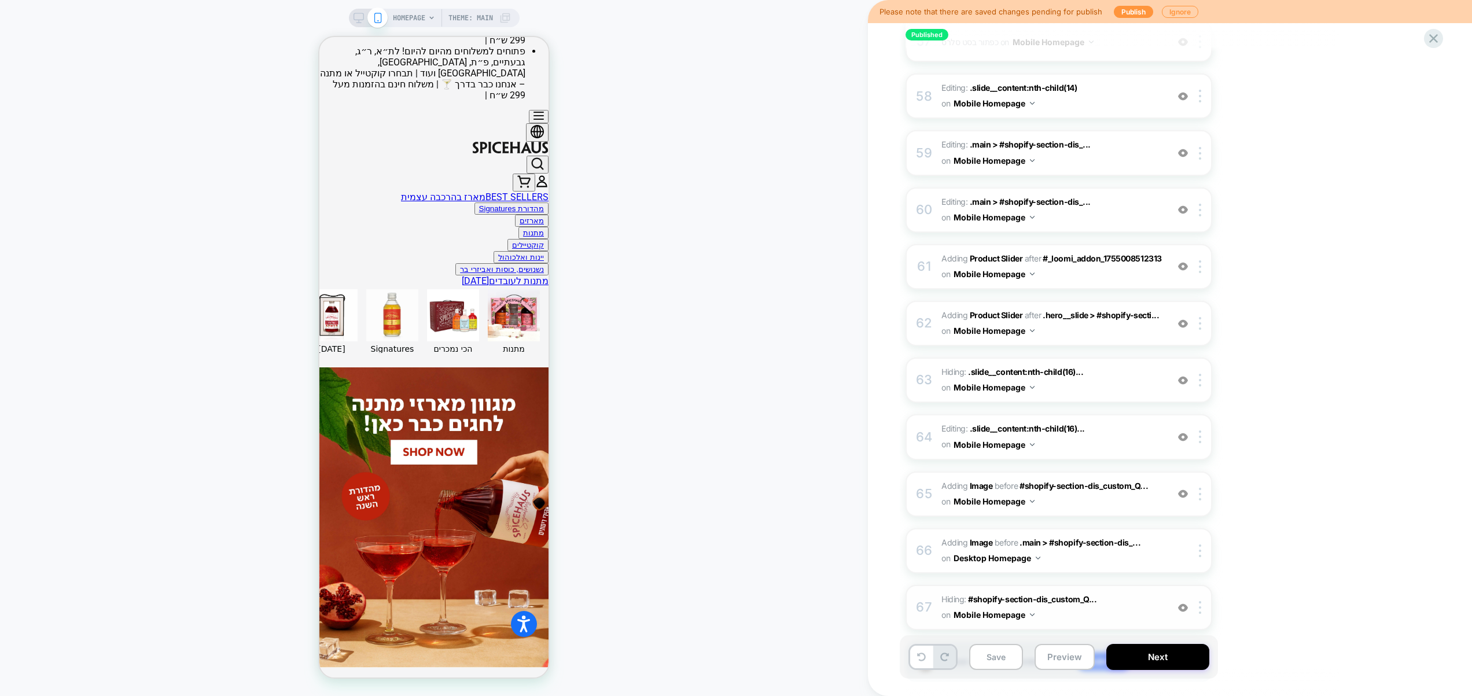
click at [1137, 592] on span "Hiding : #shopify-section-dis_custom_Q... #shopify-section-dis_custom_QcC7ix on…" at bounding box center [1051, 607] width 220 height 31
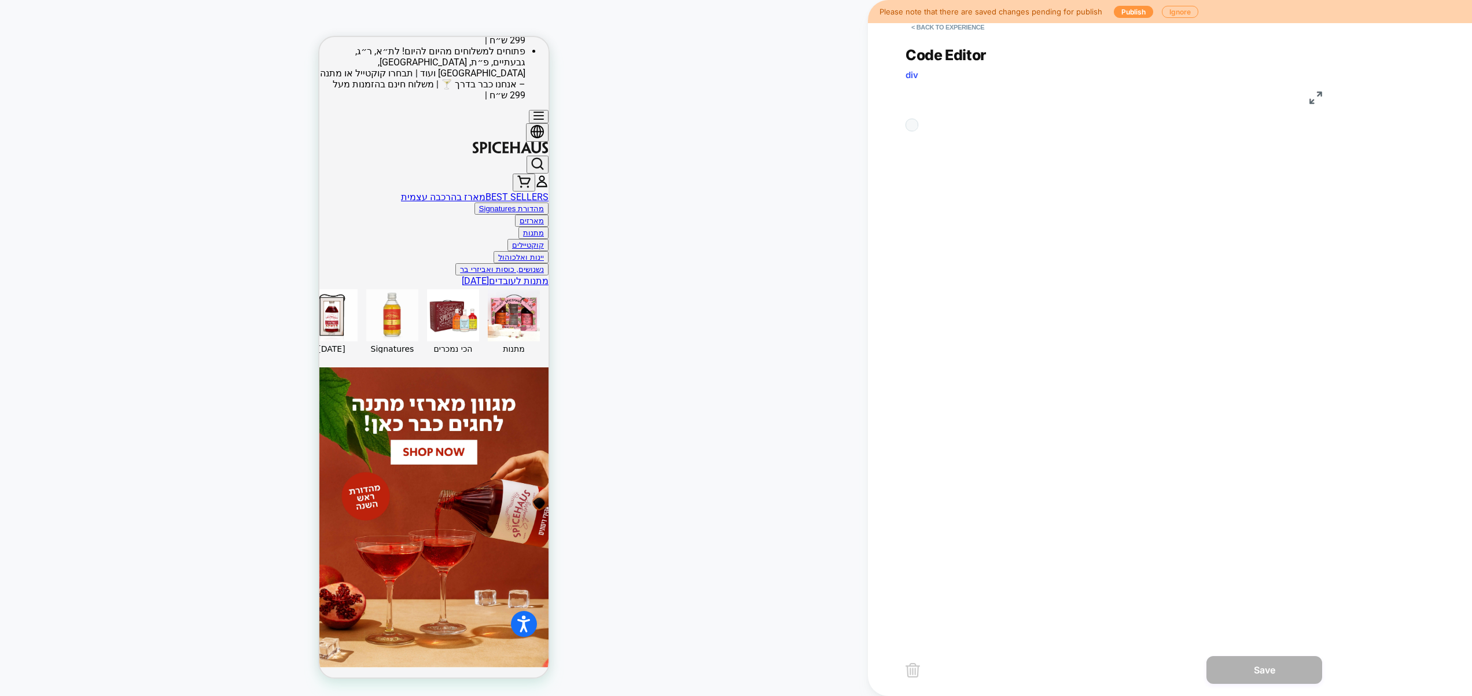
scroll to position [47, 0]
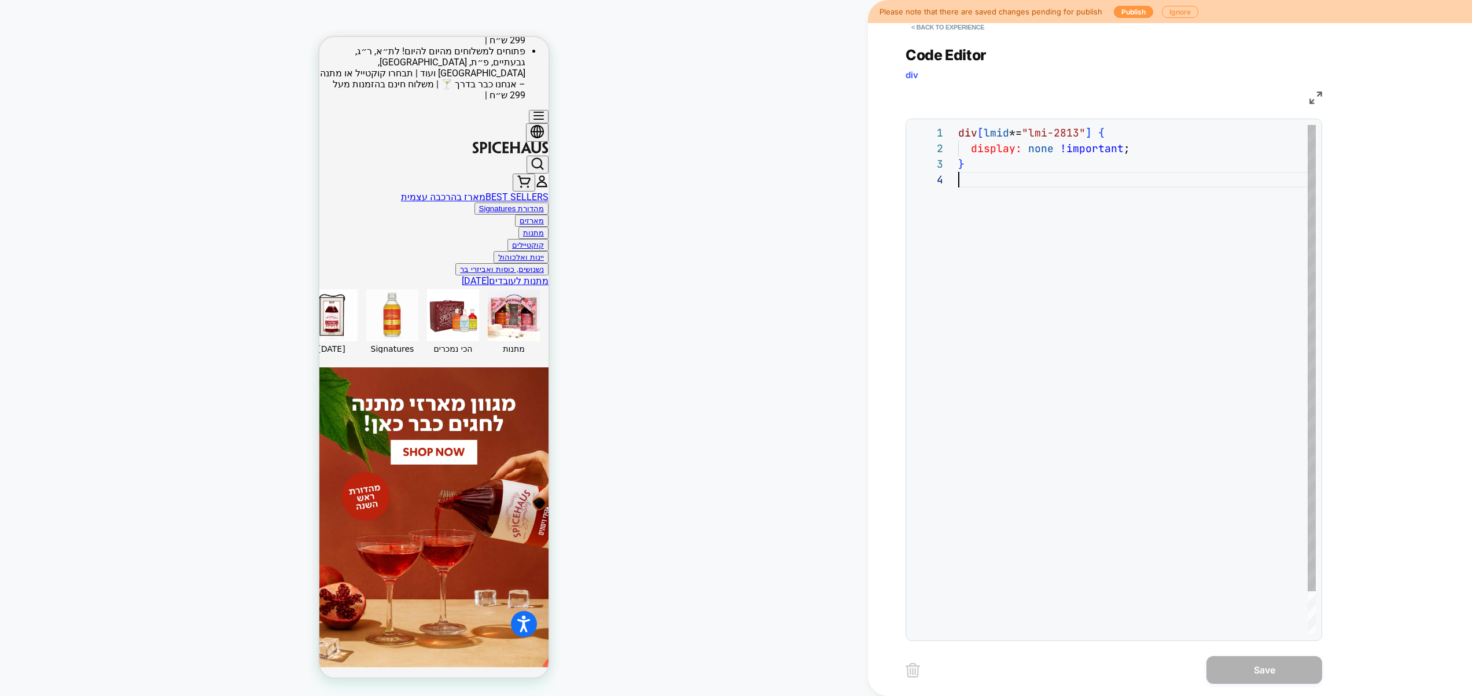
click at [1102, 356] on div "div [ lmid *= "lmi-2813" ] { display: none !important ; }" at bounding box center [1137, 403] width 358 height 557
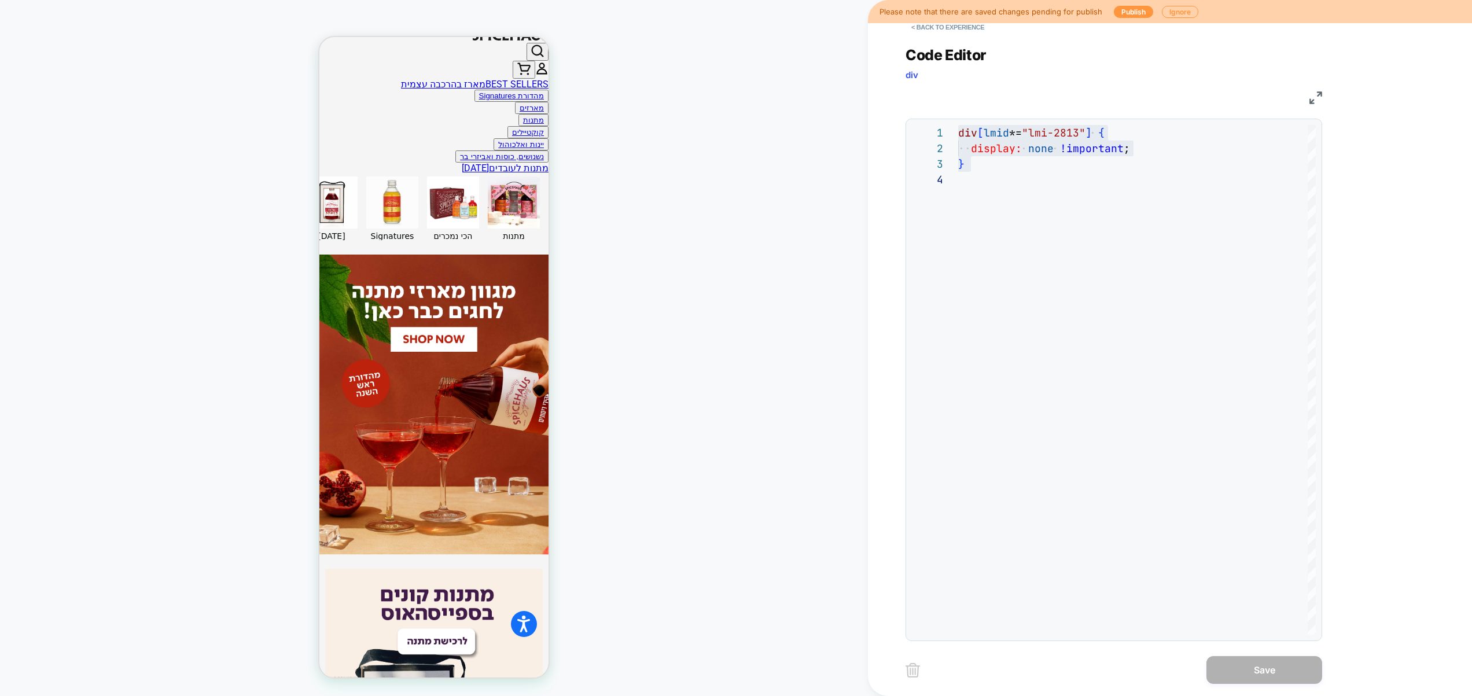
scroll to position [389, 0]
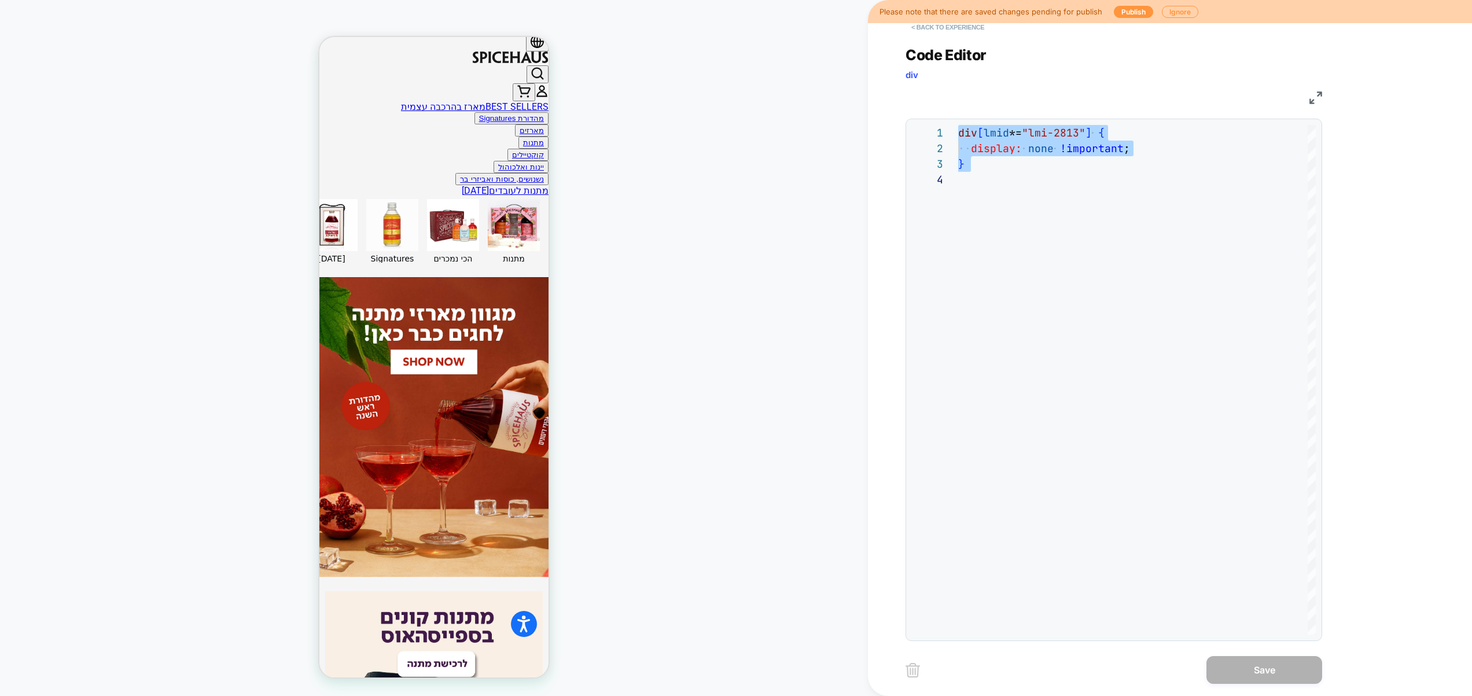
drag, startPoint x: 955, startPoint y: 38, endPoint x: 955, endPoint y: 30, distance: 8.7
click at [955, 37] on div "**********" at bounding box center [1113, 336] width 417 height 609
click at [955, 30] on button "< Back to experience" at bounding box center [947, 27] width 84 height 19
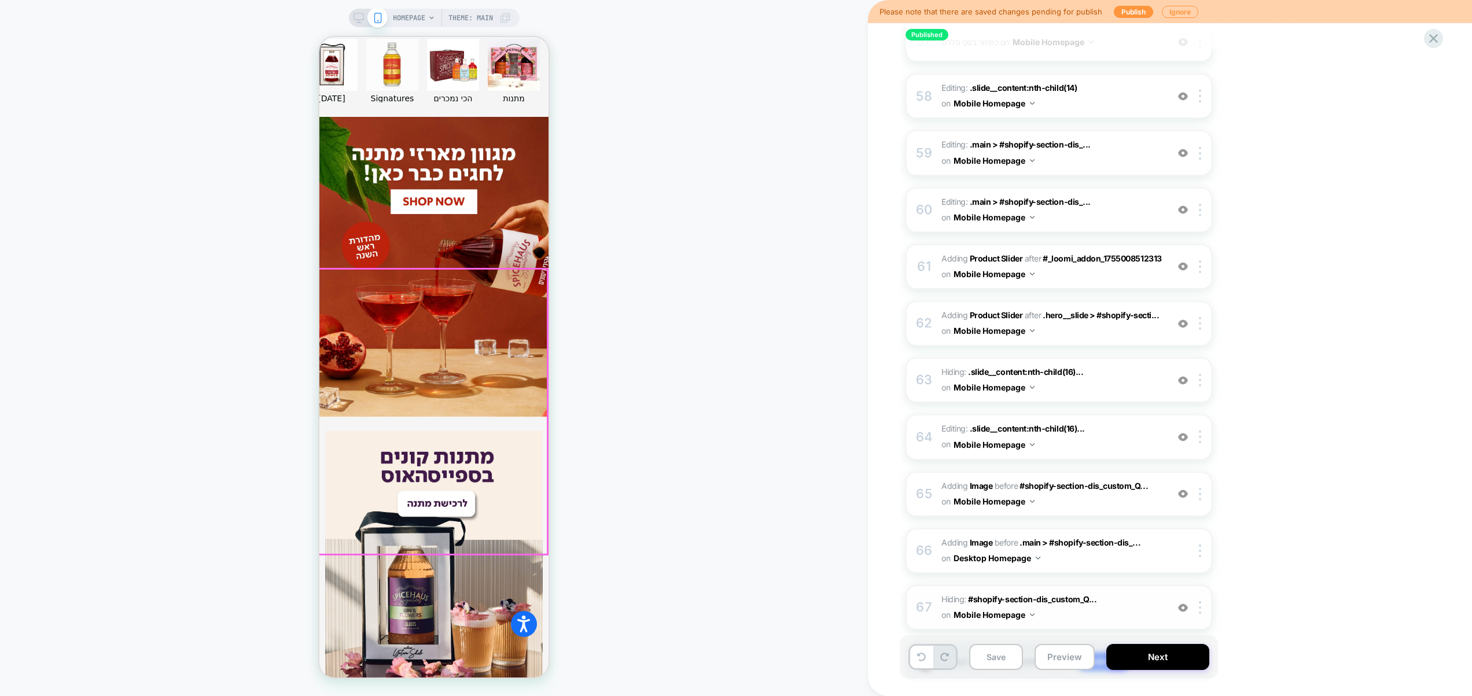
scroll to position [559, 0]
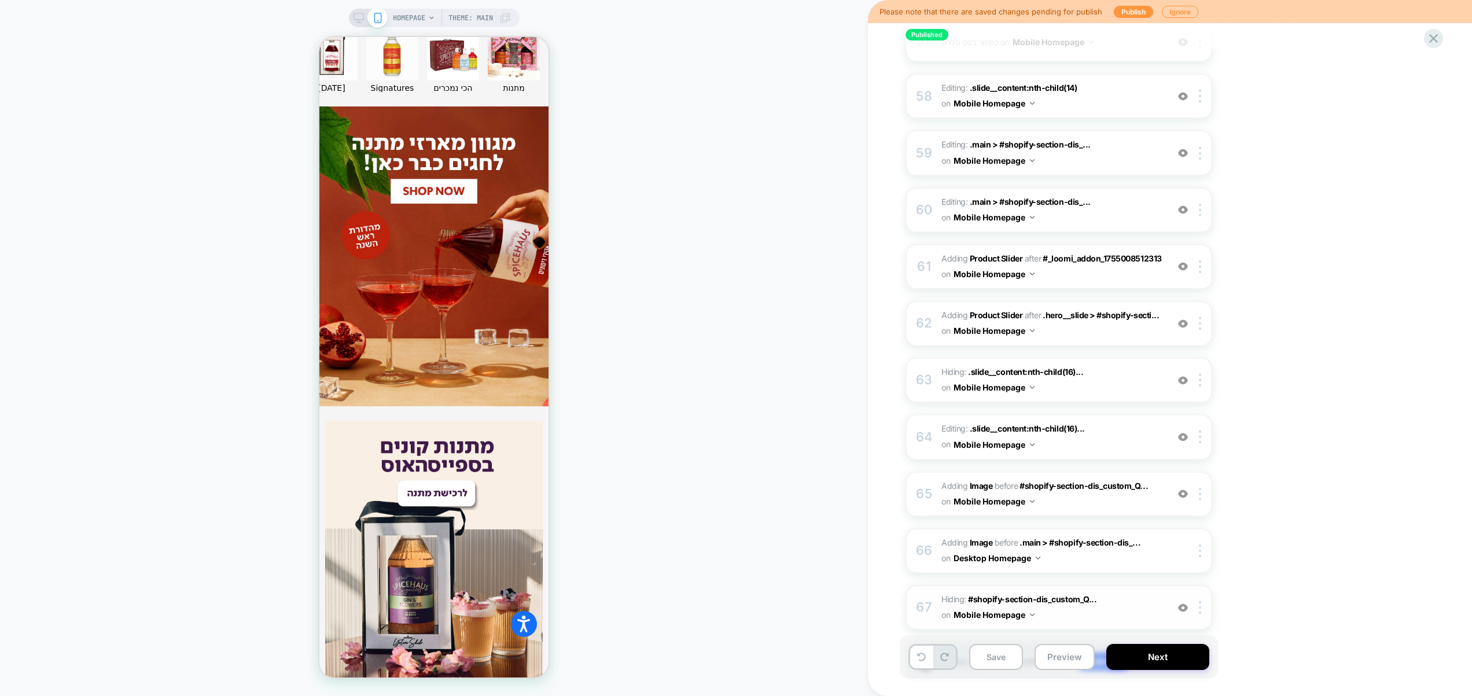
click at [1182, 603] on img at bounding box center [1183, 608] width 10 height 10
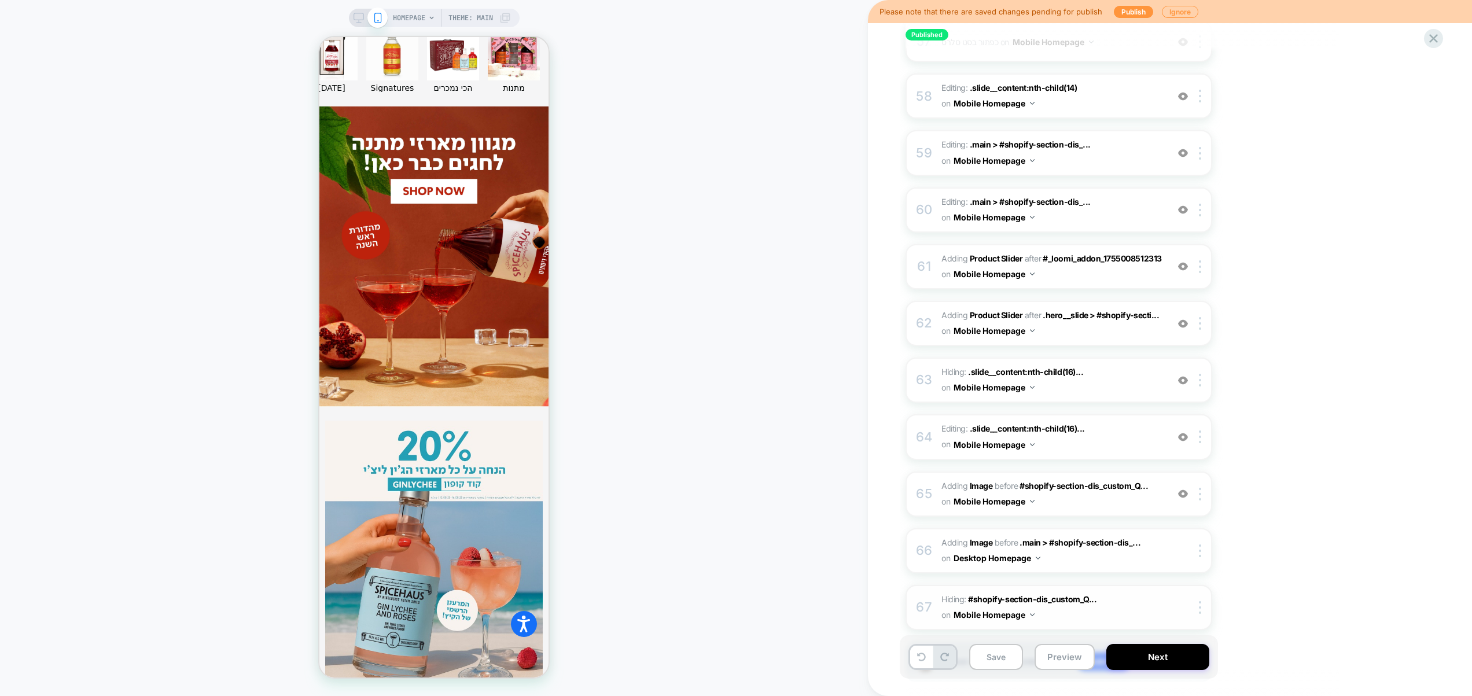
click at [1182, 603] on img at bounding box center [1183, 608] width 10 height 10
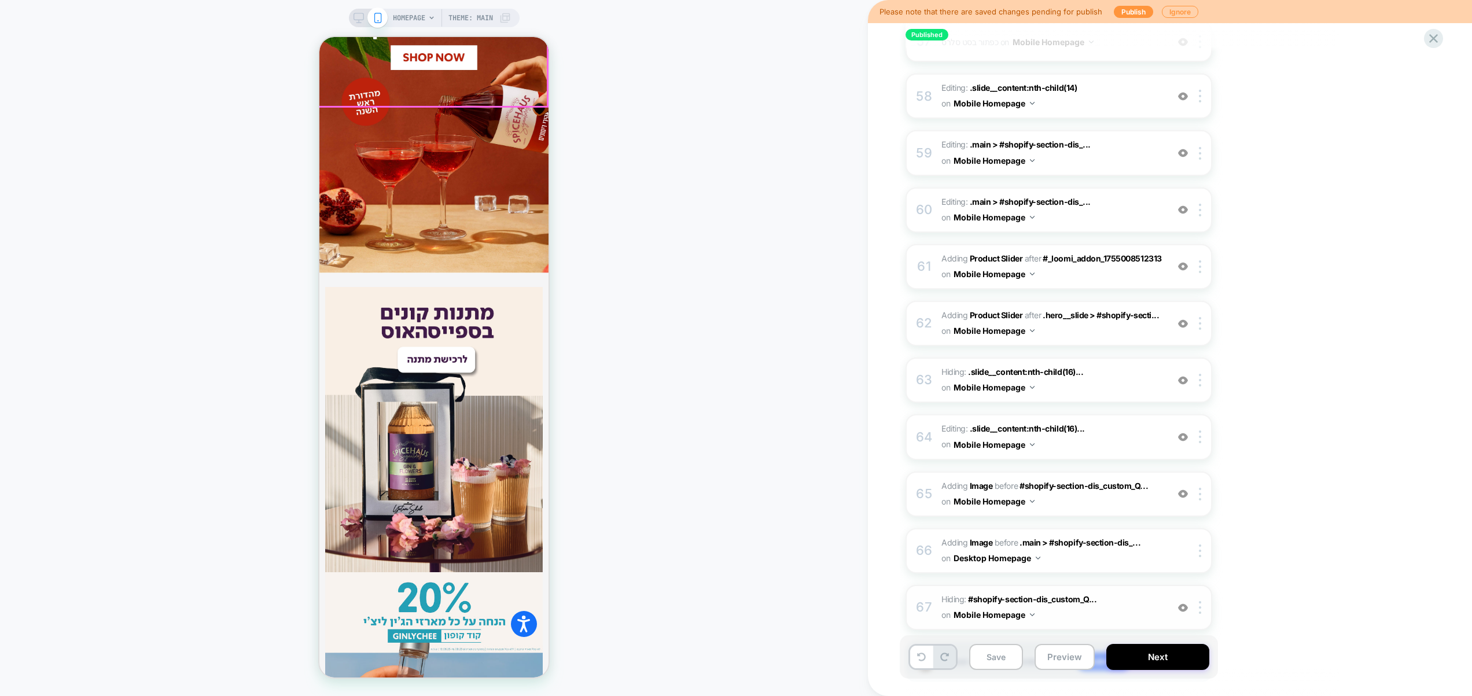
scroll to position [702, 0]
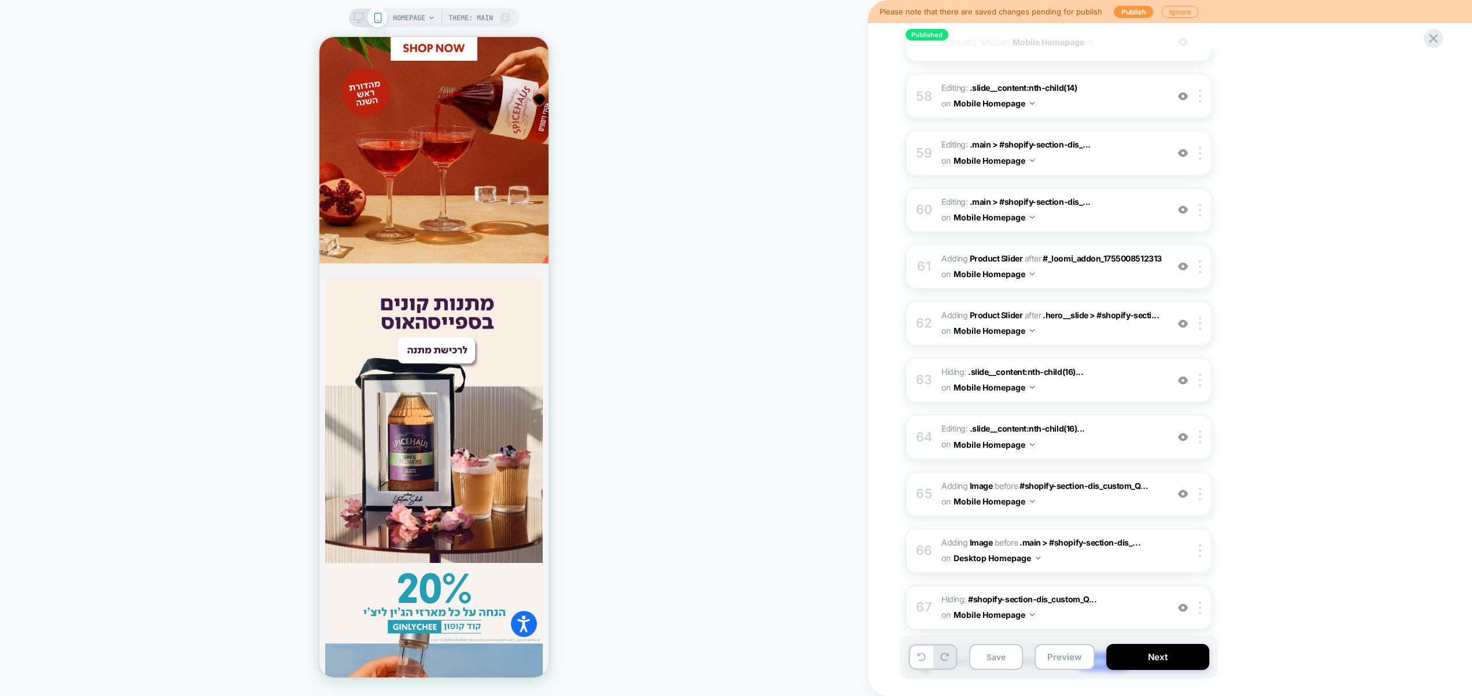
click at [1134, 592] on span "Hiding : #shopify-section-dis_custom_Q... #shopify-section-dis_custom_QcC7ix on…" at bounding box center [1051, 607] width 220 height 31
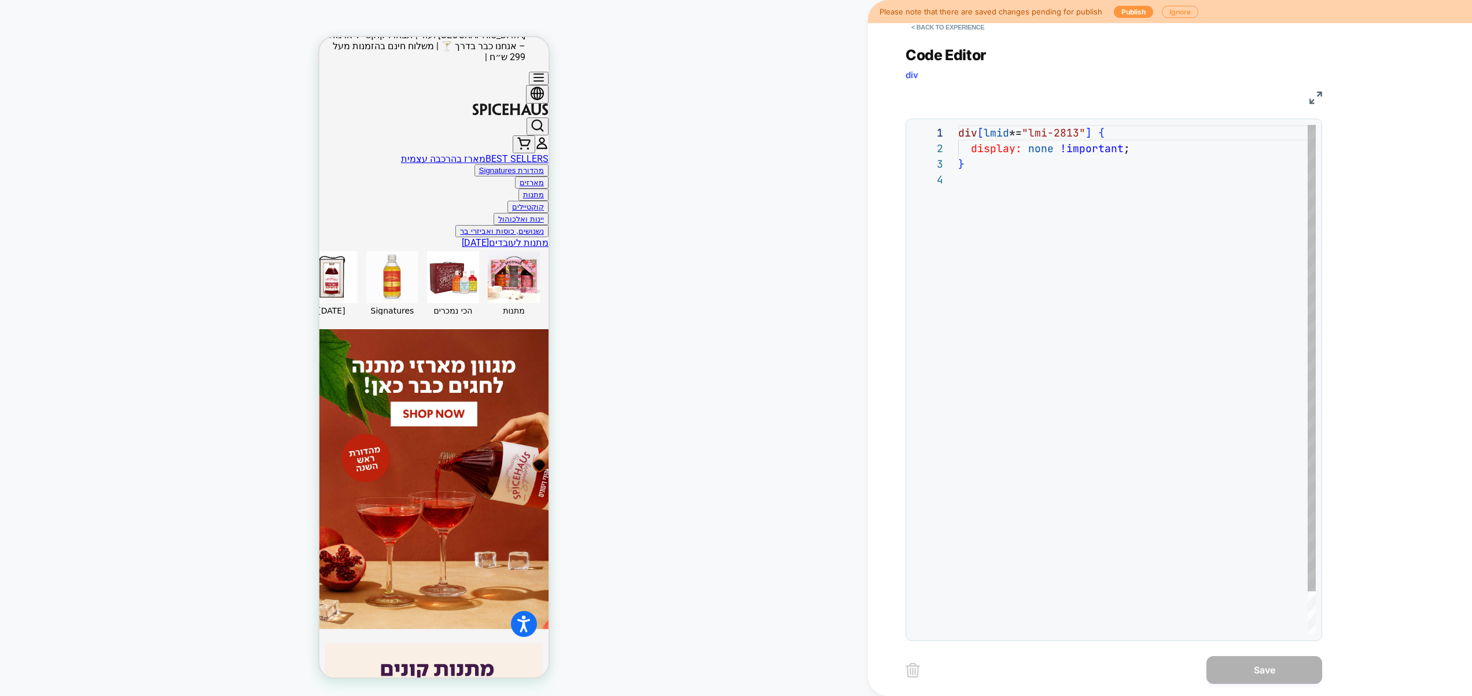
scroll to position [298, 0]
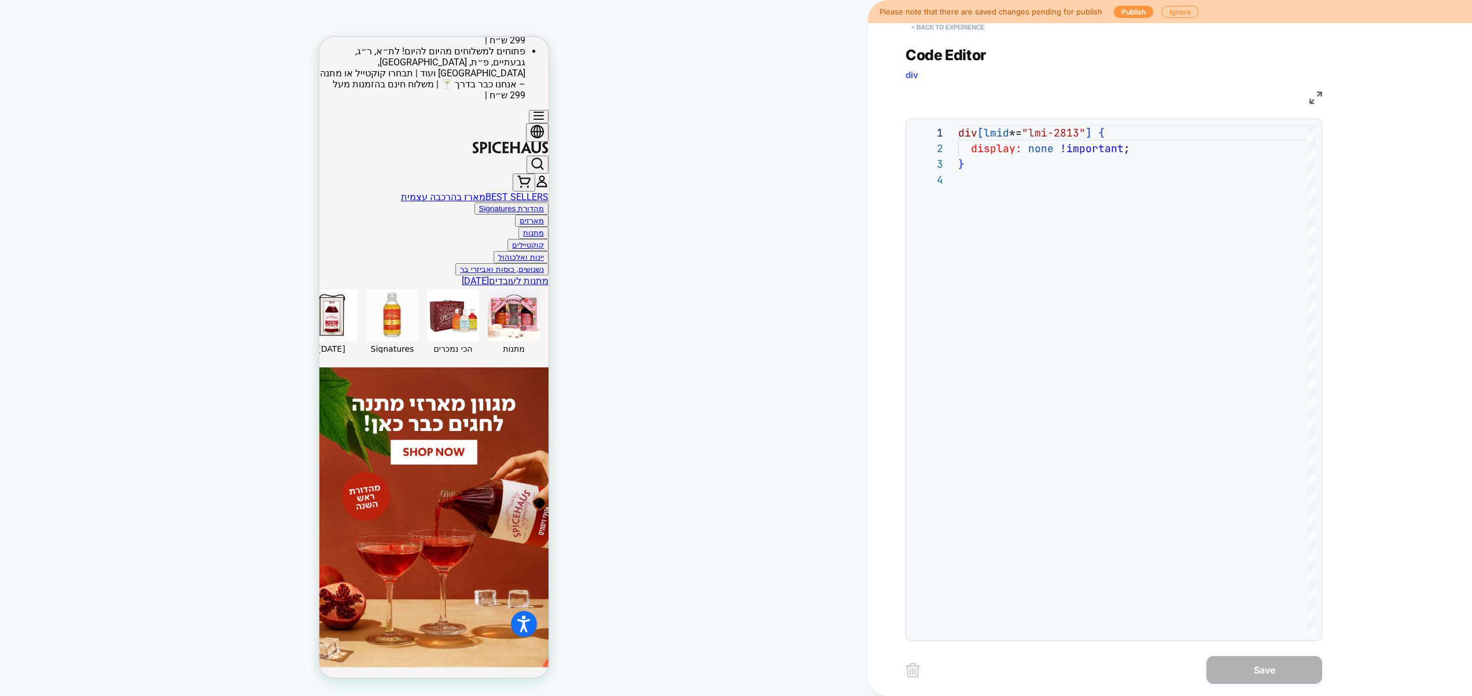
click at [970, 31] on button "< Back to experience" at bounding box center [947, 27] width 84 height 19
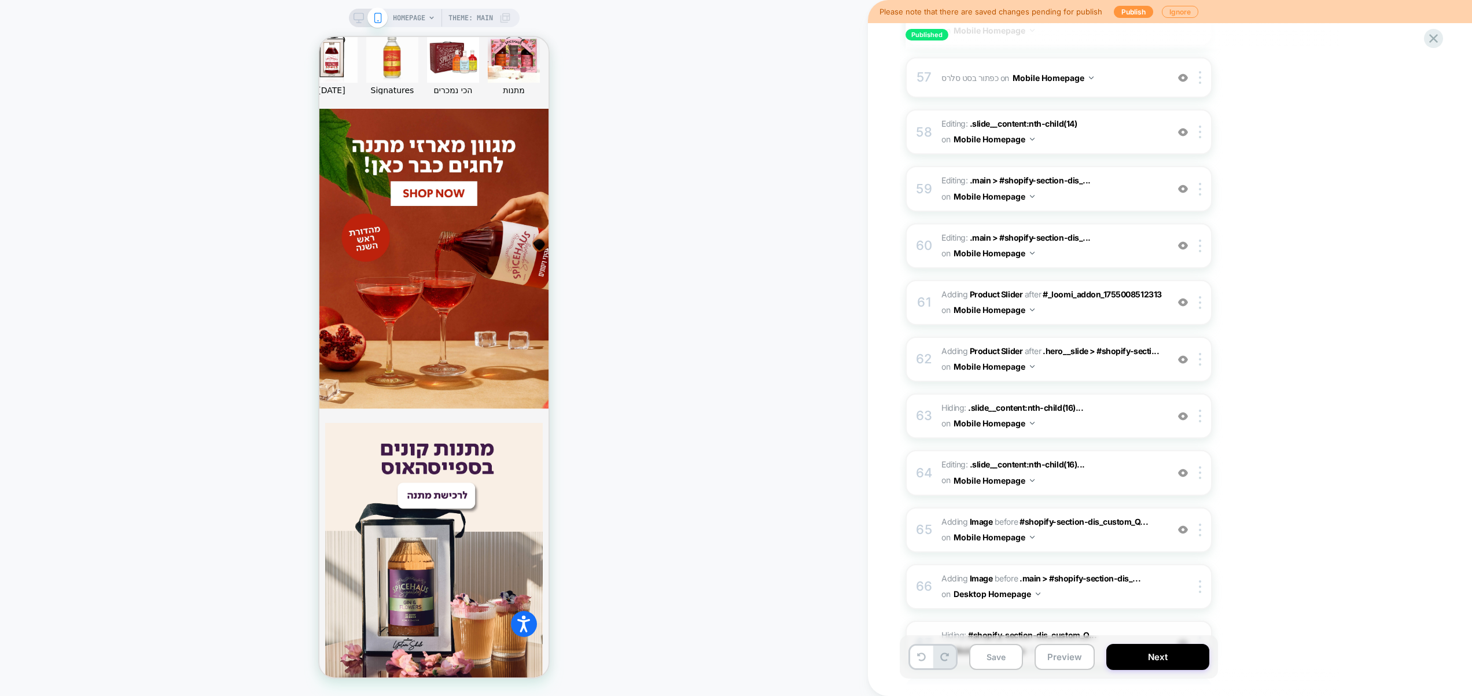
scroll to position [3363, 0]
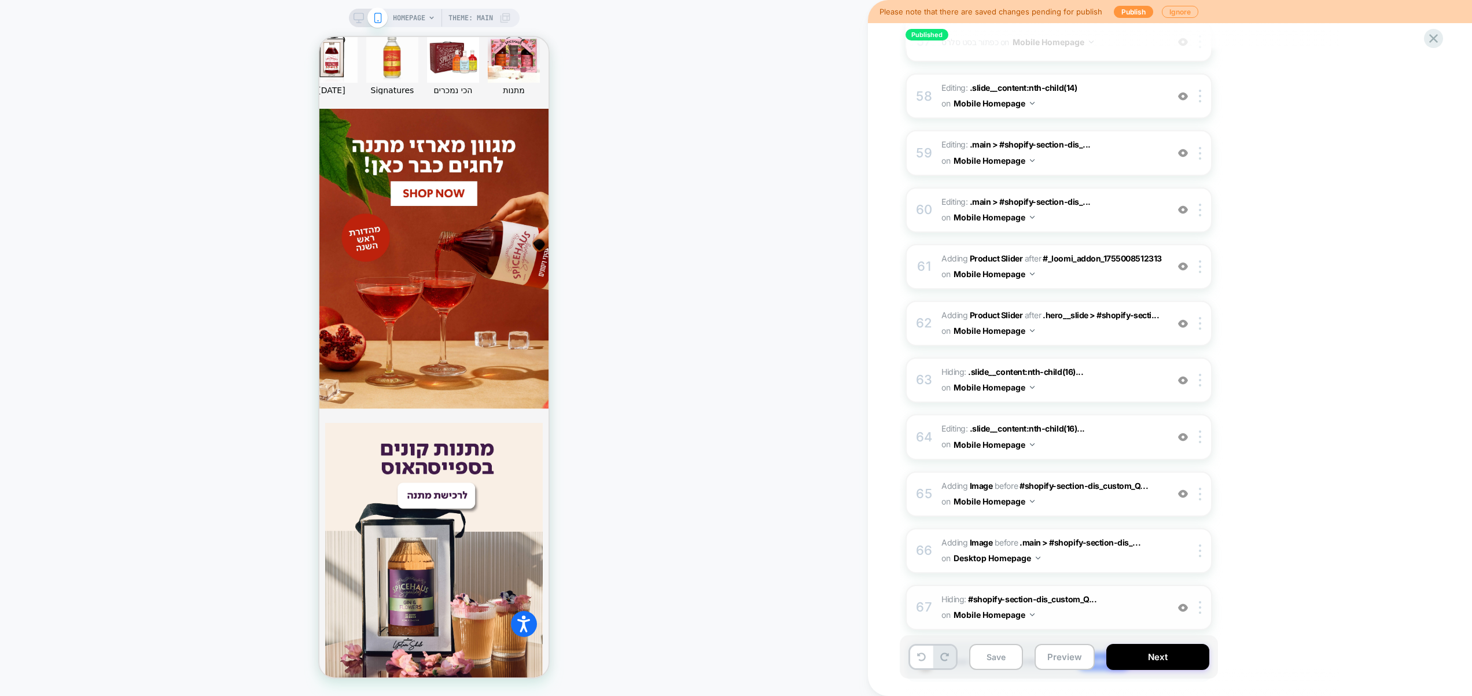
click at [1111, 592] on span "Hiding : #shopify-section-dis_custom_Q... #shopify-section-dis_custom_QcC7ix on…" at bounding box center [1051, 607] width 220 height 31
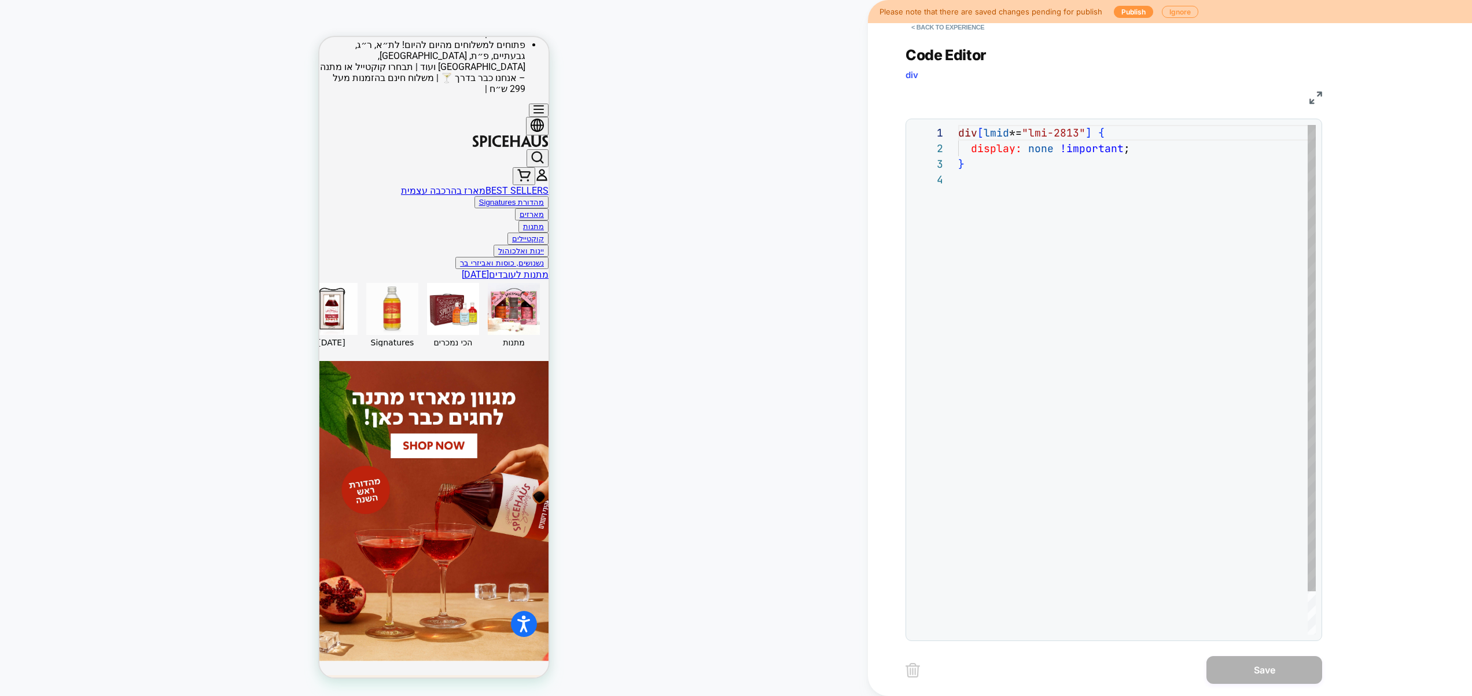
scroll to position [298, 0]
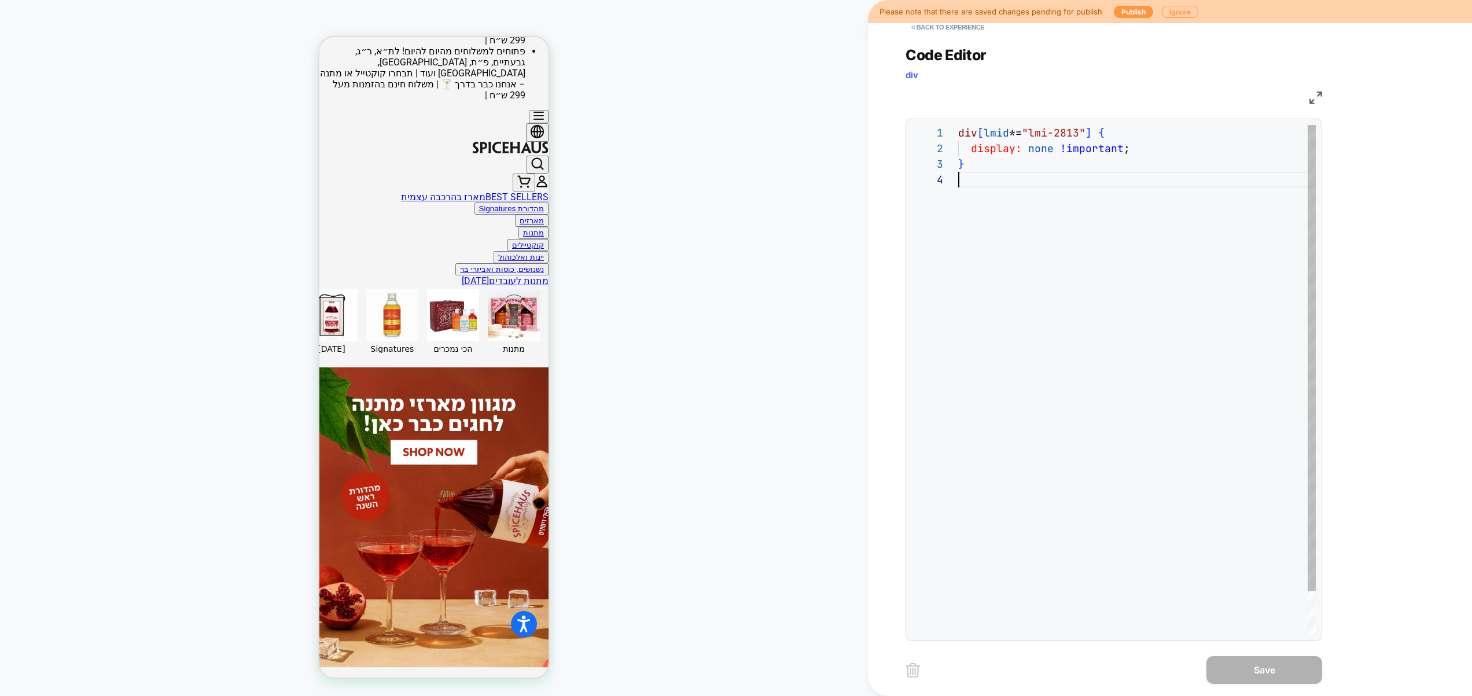
click at [1063, 199] on div "div [ lmid *= "lmi-2813" ] { display: none !important ; }" at bounding box center [1137, 403] width 358 height 557
click at [967, 30] on button "< Back to experience" at bounding box center [947, 27] width 84 height 19
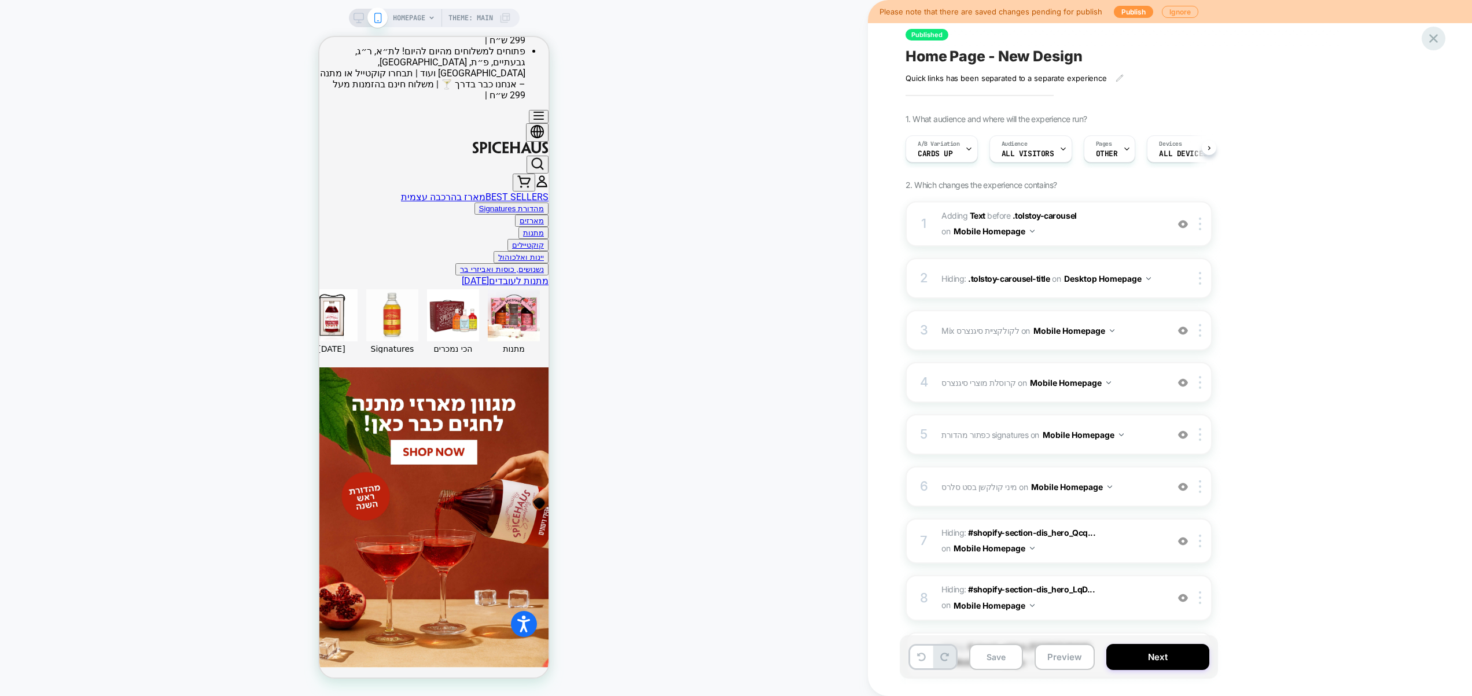
scroll to position [0, 1]
click at [1439, 38] on icon at bounding box center [1433, 39] width 16 height 16
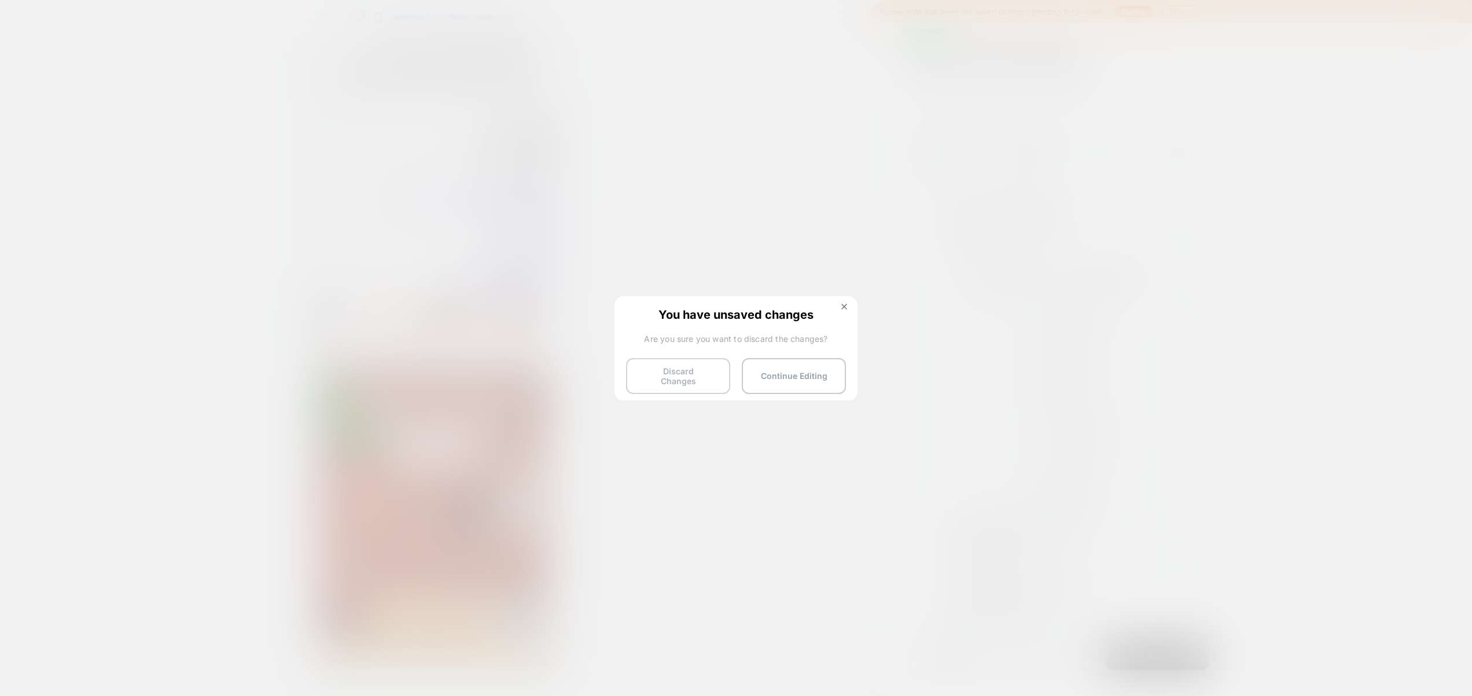
click at [694, 379] on button "Discard Changes" at bounding box center [678, 376] width 104 height 36
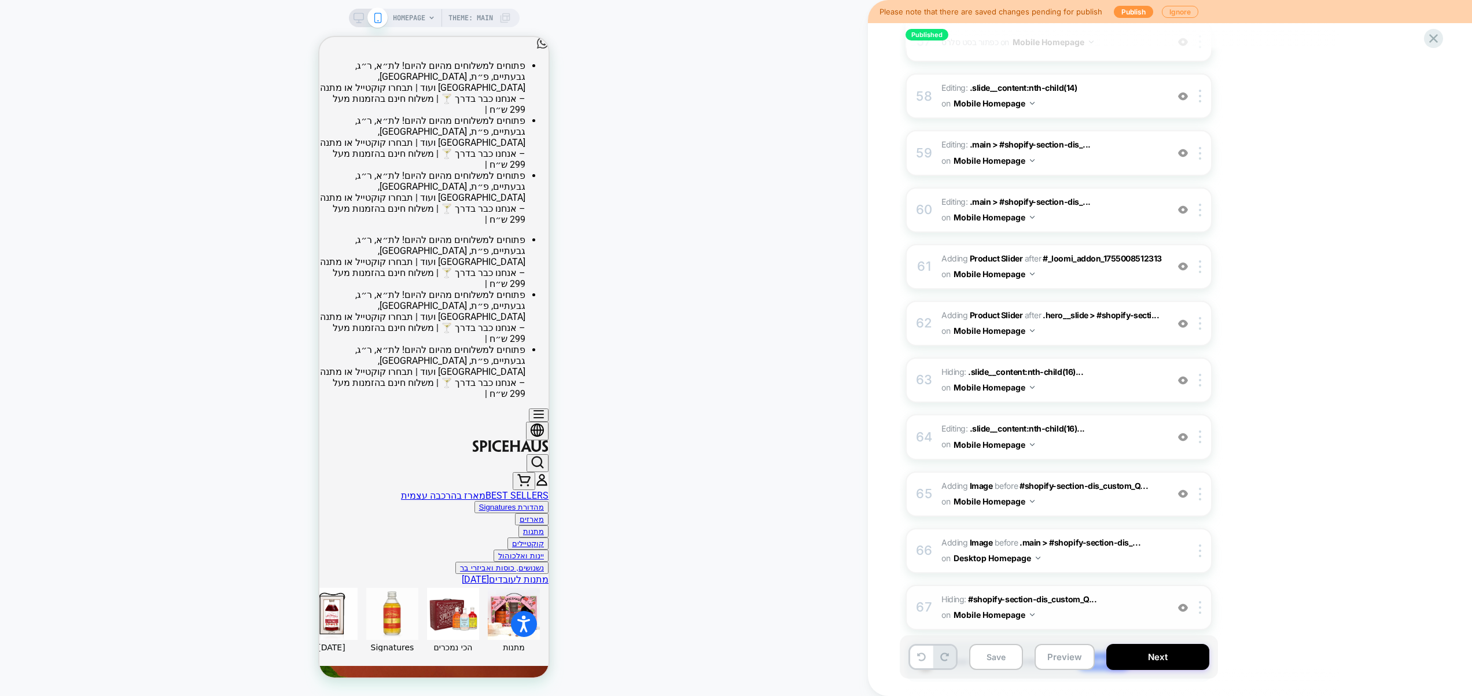
click at [1145, 592] on span "Hiding : #shopify-section-dis_custom_Q... #shopify-section-dis_custom_QcC7ix on…" at bounding box center [1051, 607] width 220 height 31
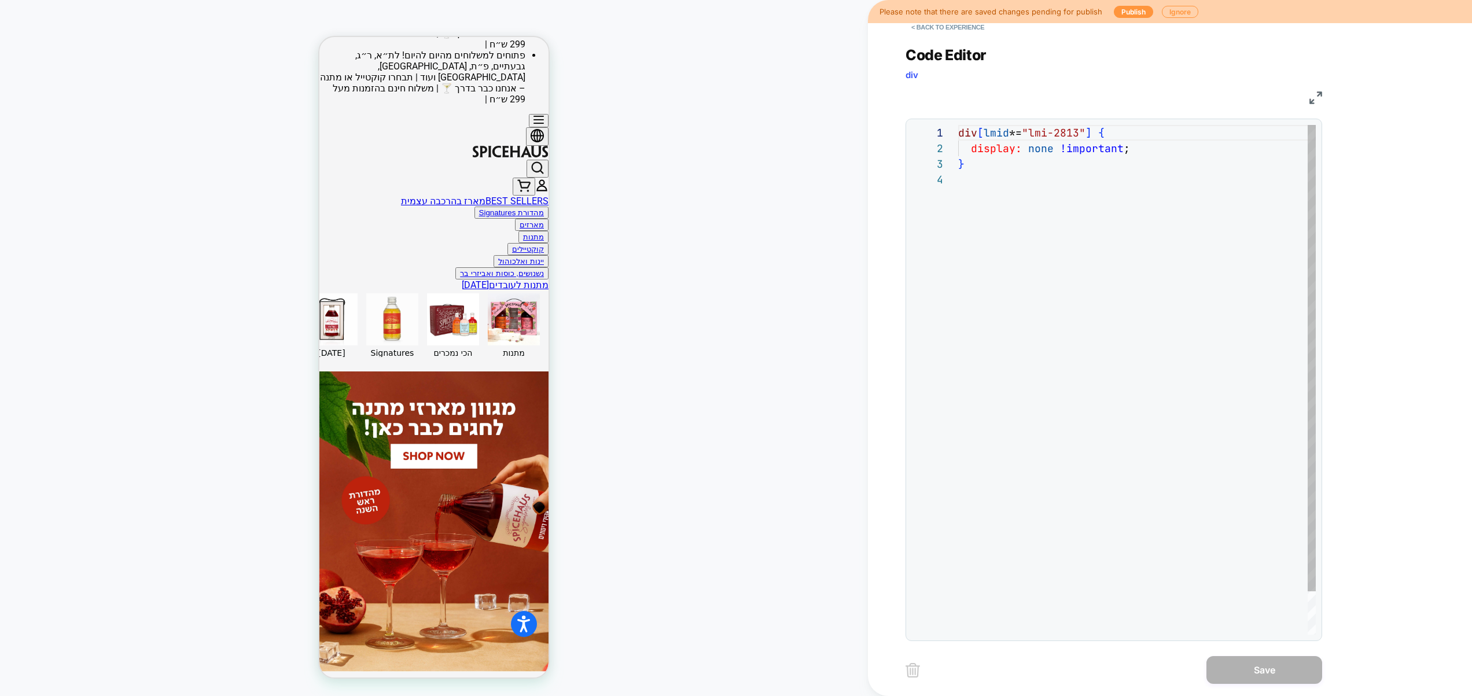
scroll to position [298, 0]
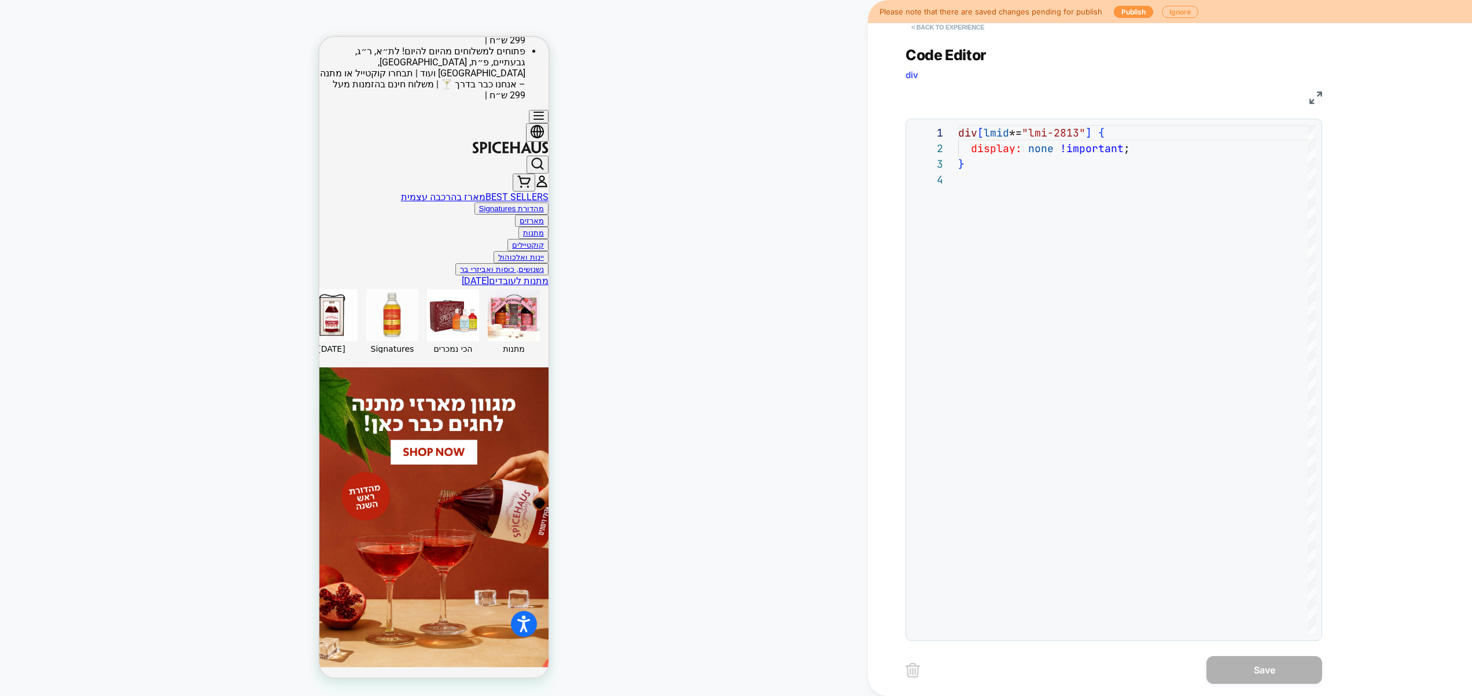
click at [963, 30] on button "< Back to experience" at bounding box center [947, 27] width 84 height 19
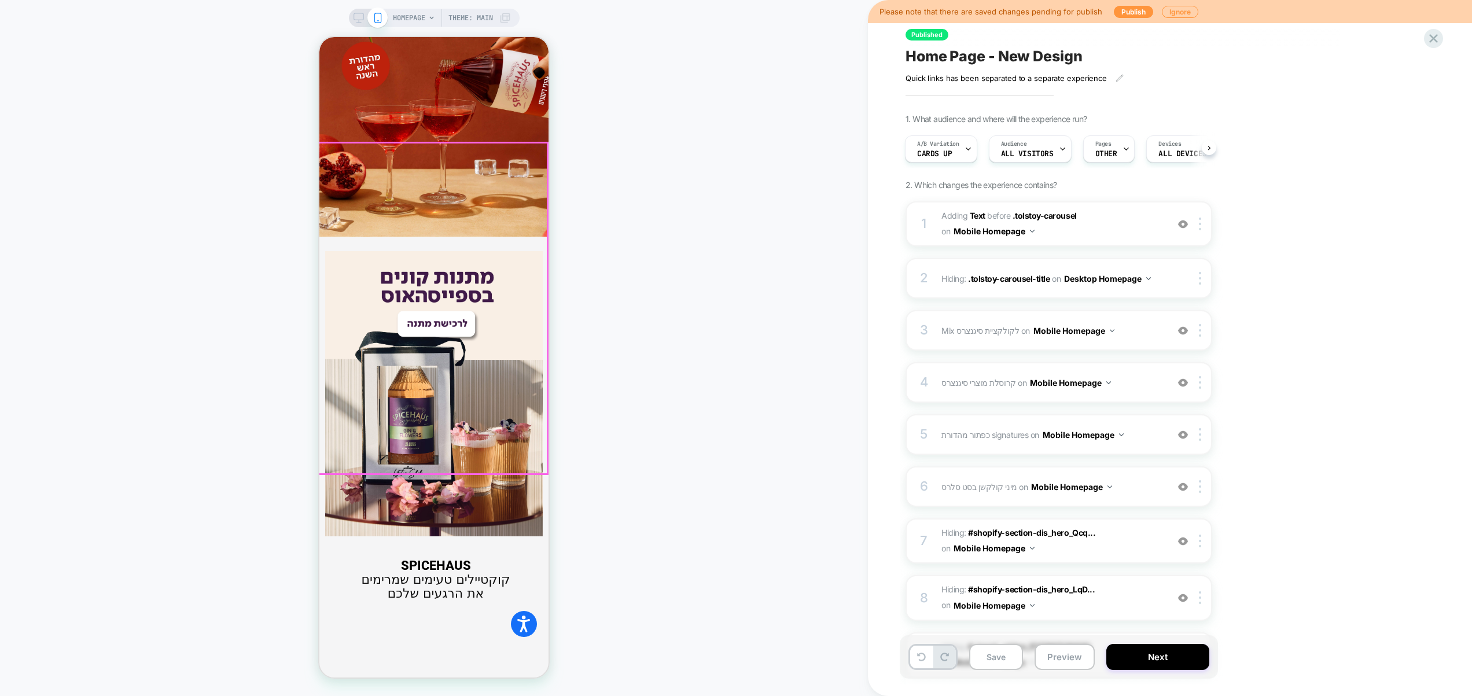
scroll to position [728, 0]
drag, startPoint x: 1051, startPoint y: 658, endPoint x: 1064, endPoint y: 605, distance: 55.3
click at [1051, 658] on button "Preview" at bounding box center [1064, 657] width 60 height 26
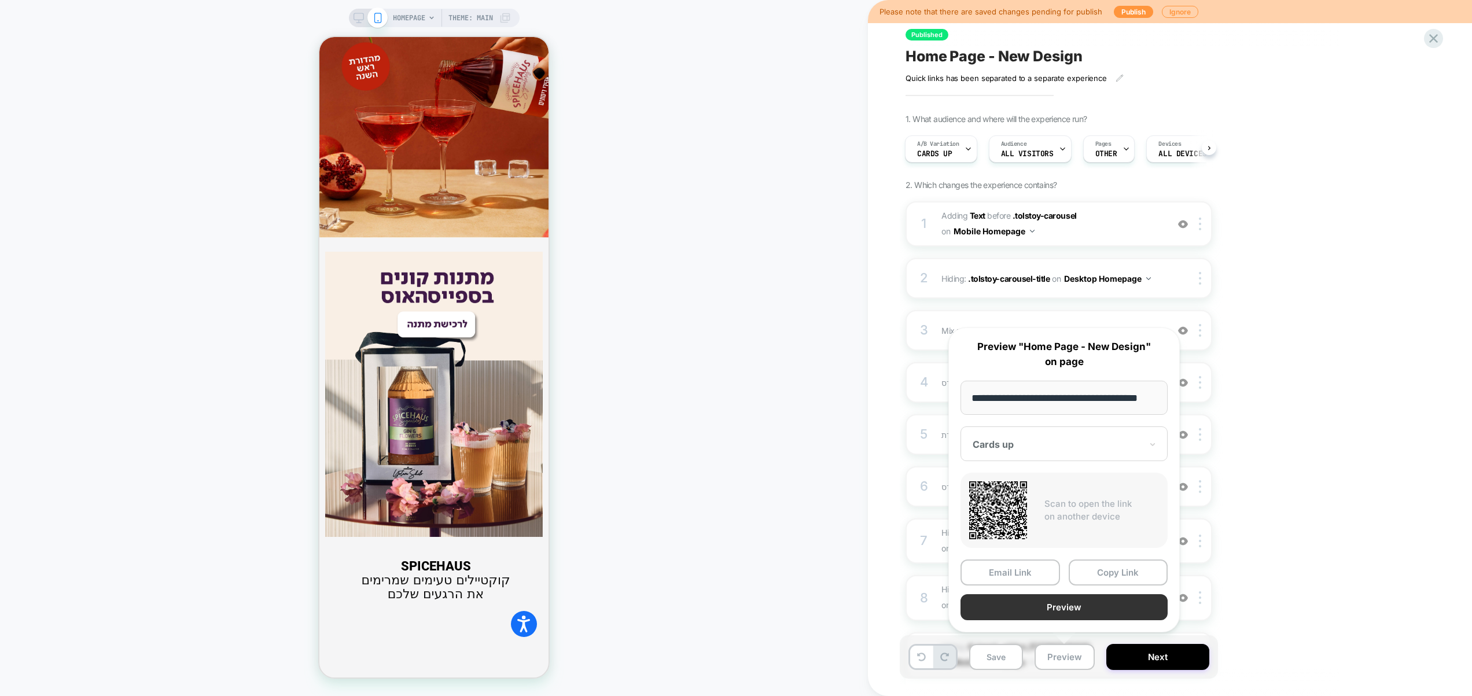
scroll to position [0, 0]
click at [1052, 611] on button "Preview" at bounding box center [1063, 607] width 207 height 26
